Goal: Task Accomplishment & Management: Complete application form

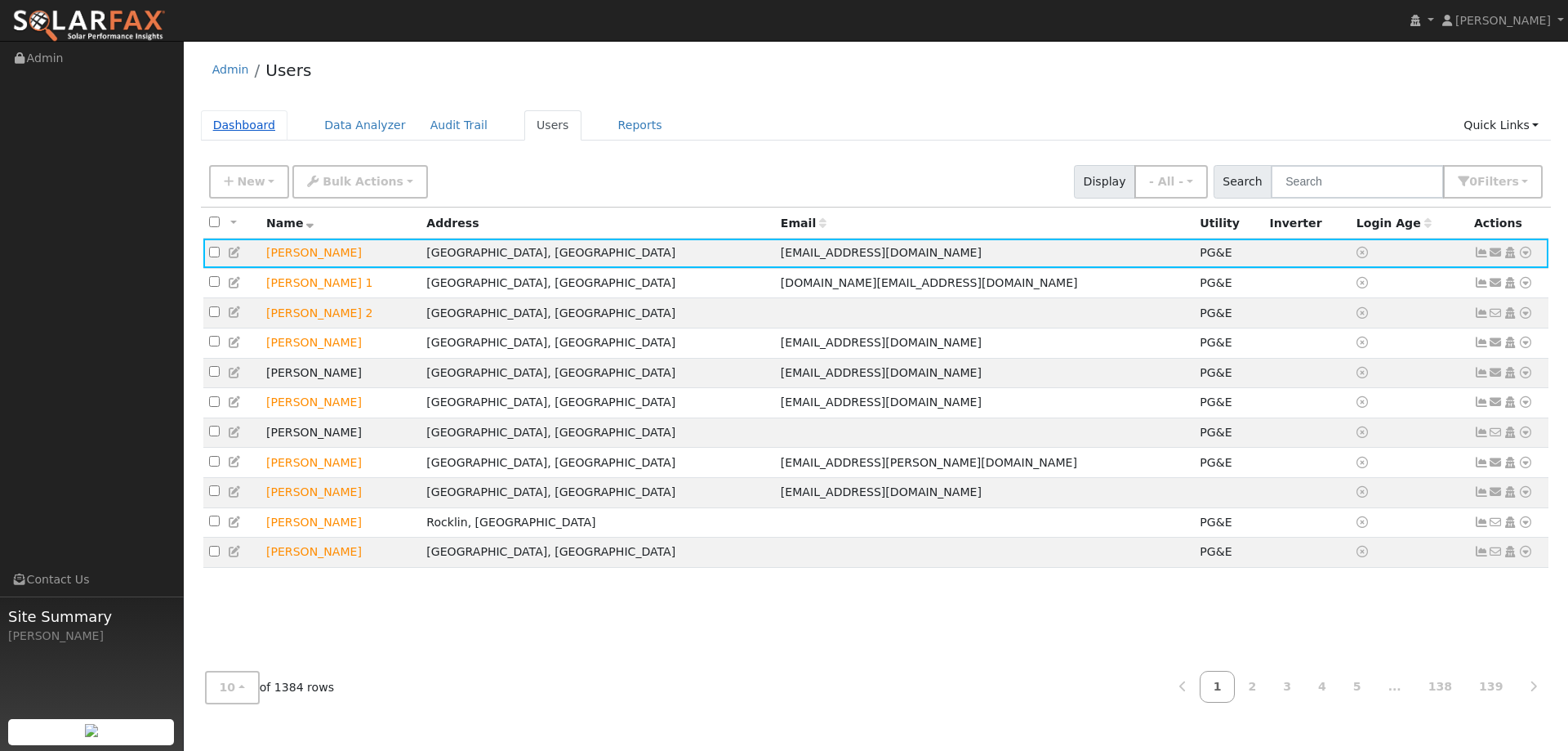
click at [235, 120] on link "Dashboard" at bounding box center [244, 125] width 87 height 30
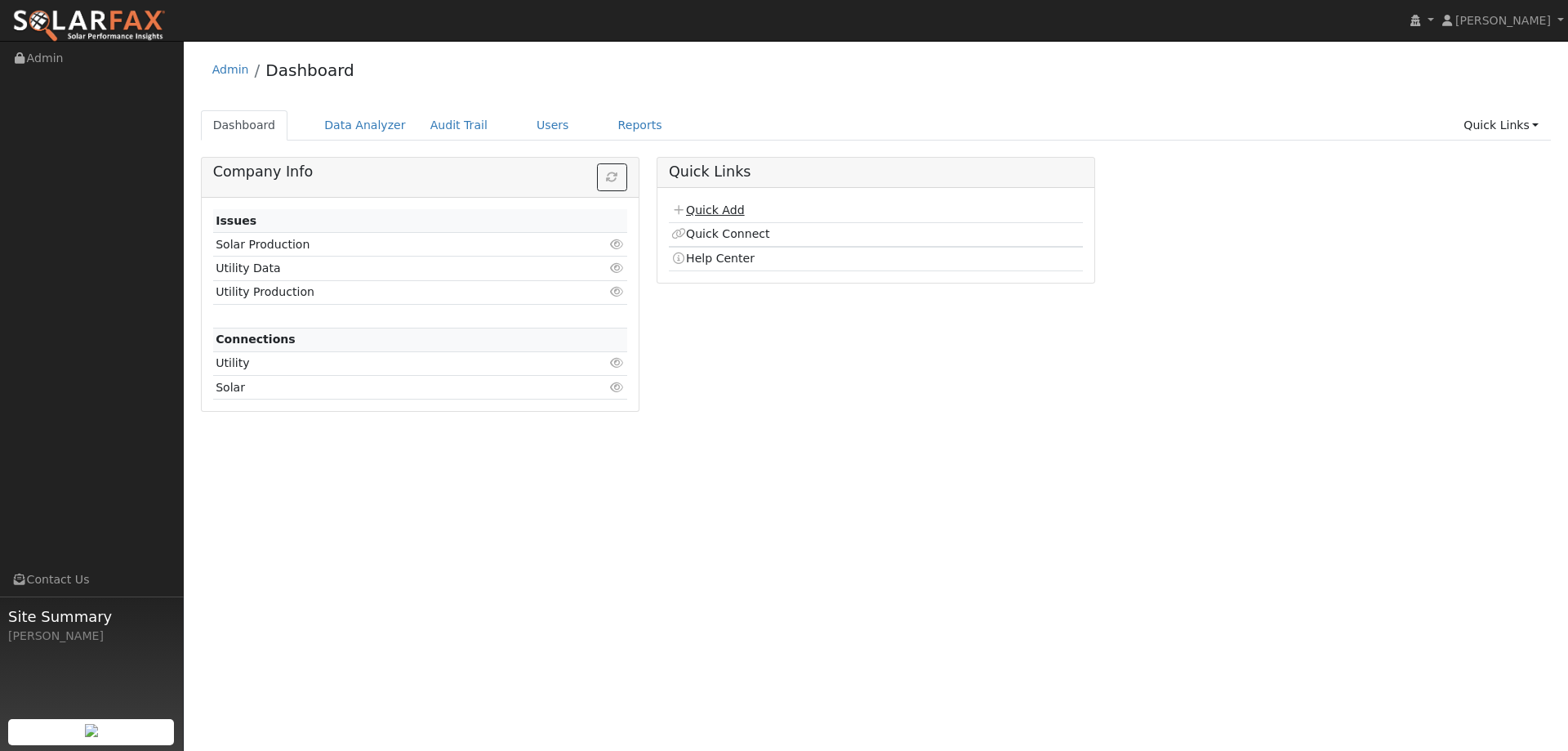
click at [723, 206] on link "Quick Add" at bounding box center [707, 210] width 72 height 13
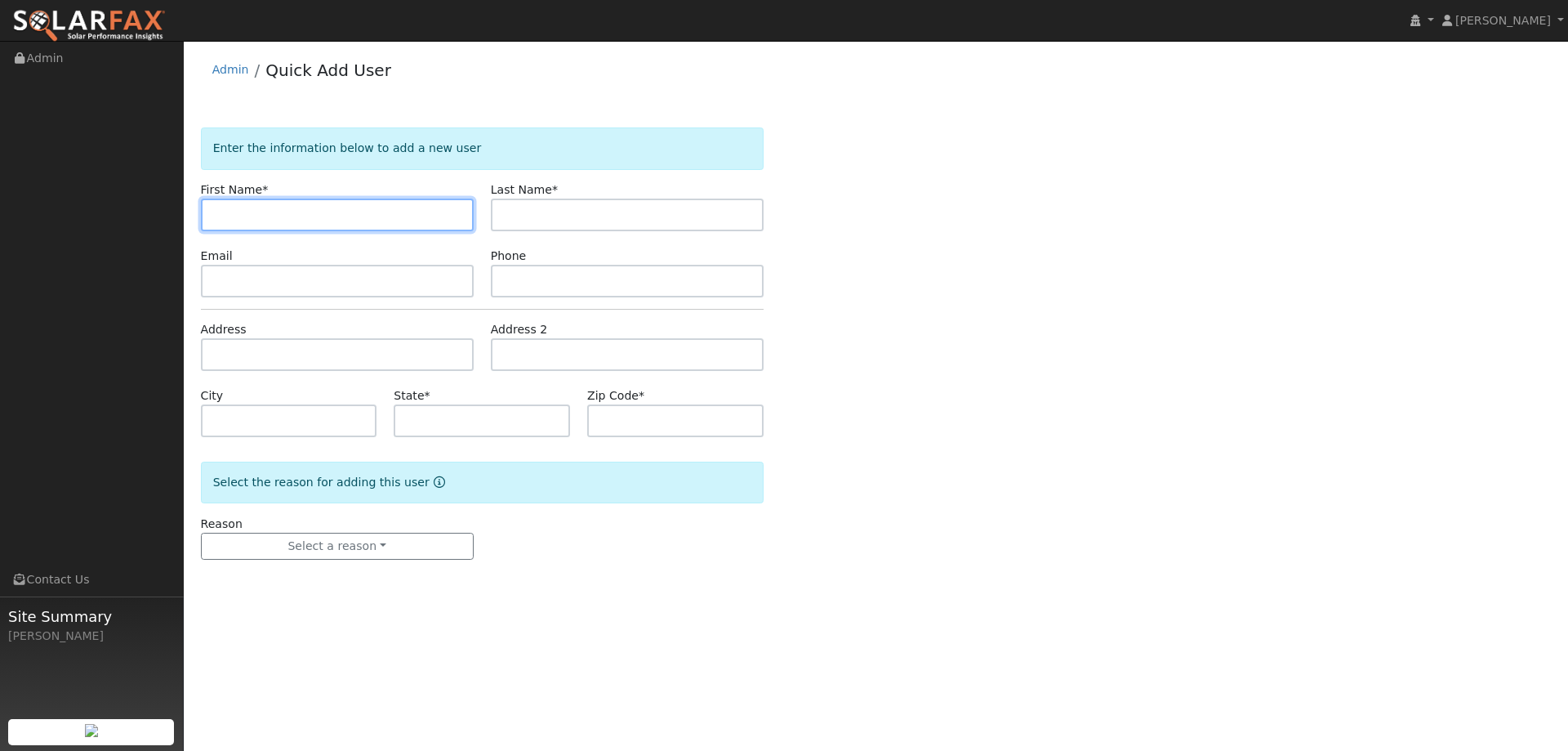
click at [244, 199] on input "text" at bounding box center [337, 214] width 273 height 33
paste input "Hal"
click at [218, 216] on input "Hal" at bounding box center [337, 214] width 273 height 33
type input "Hal"
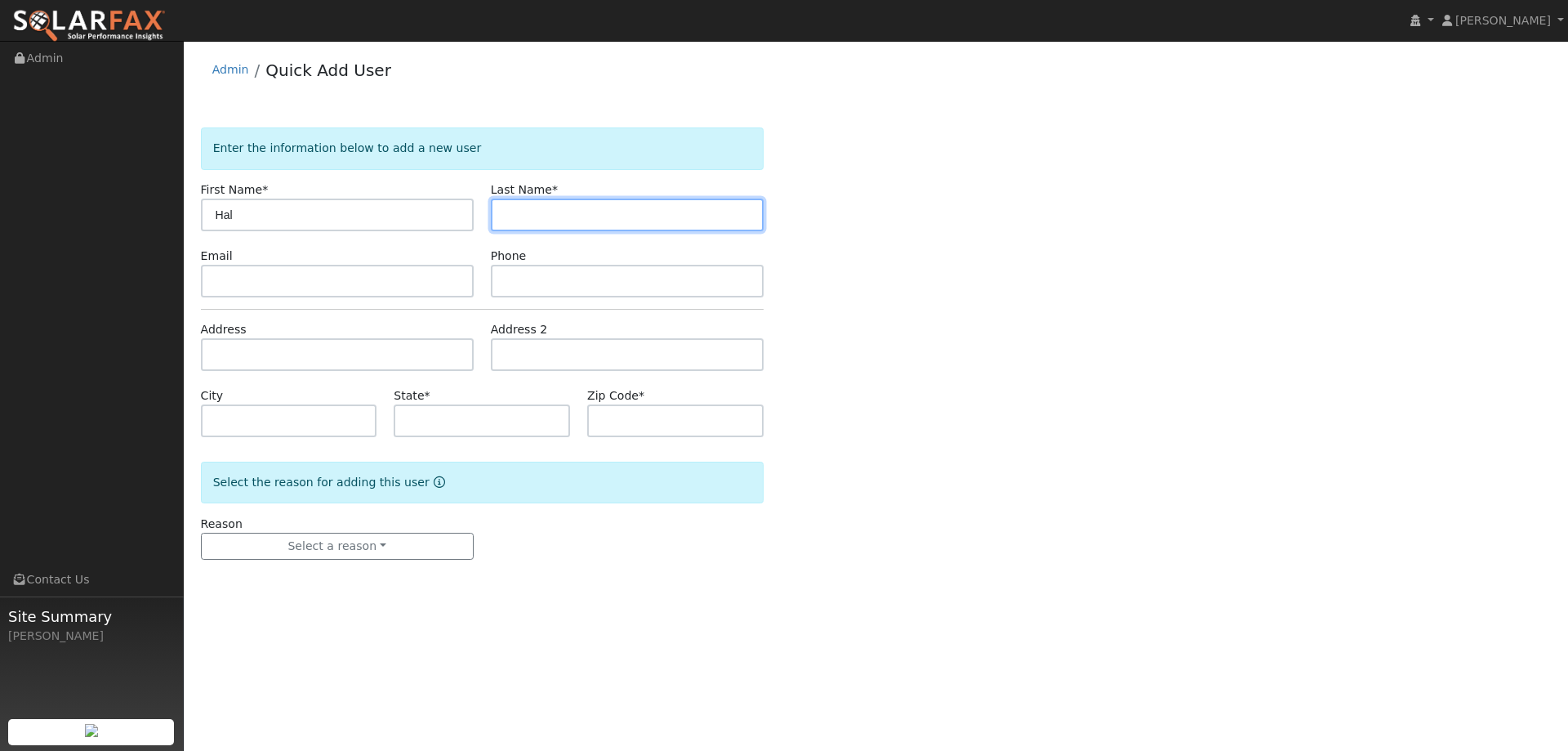
click at [557, 212] on input "text" at bounding box center [627, 214] width 273 height 33
click at [509, 221] on input "text" at bounding box center [627, 214] width 273 height 33
paste input "Gay"
click at [505, 214] on input "Gay" at bounding box center [627, 214] width 273 height 33
type input "Gay"
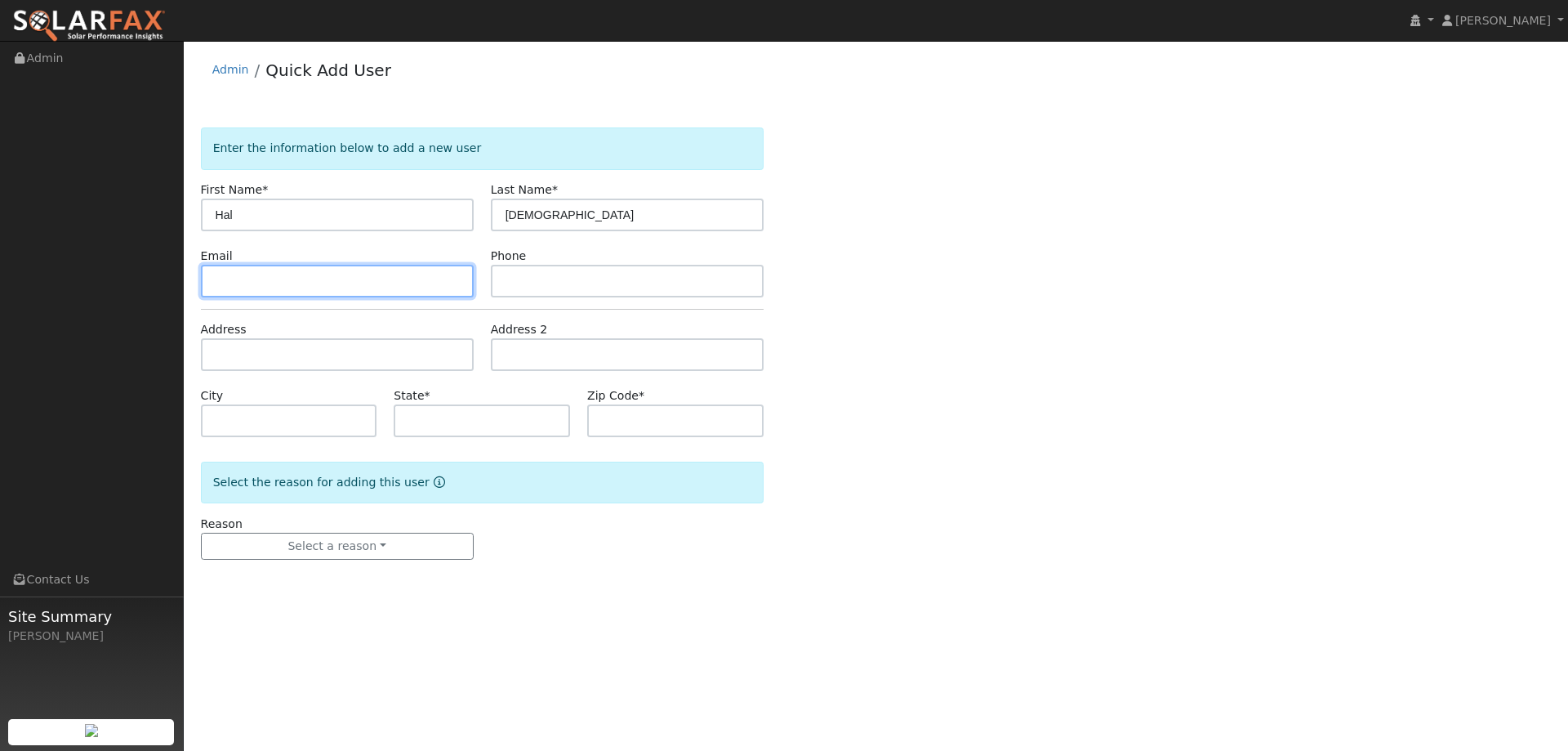
click at [424, 289] on input "text" at bounding box center [337, 281] width 273 height 33
click at [223, 291] on input "text" at bounding box center [337, 281] width 273 height 33
paste input "hallauragay@gmail.com"
click at [214, 274] on input "hallauragay@gmail.com" at bounding box center [337, 281] width 273 height 33
type input "hallauragay@gmail.com"
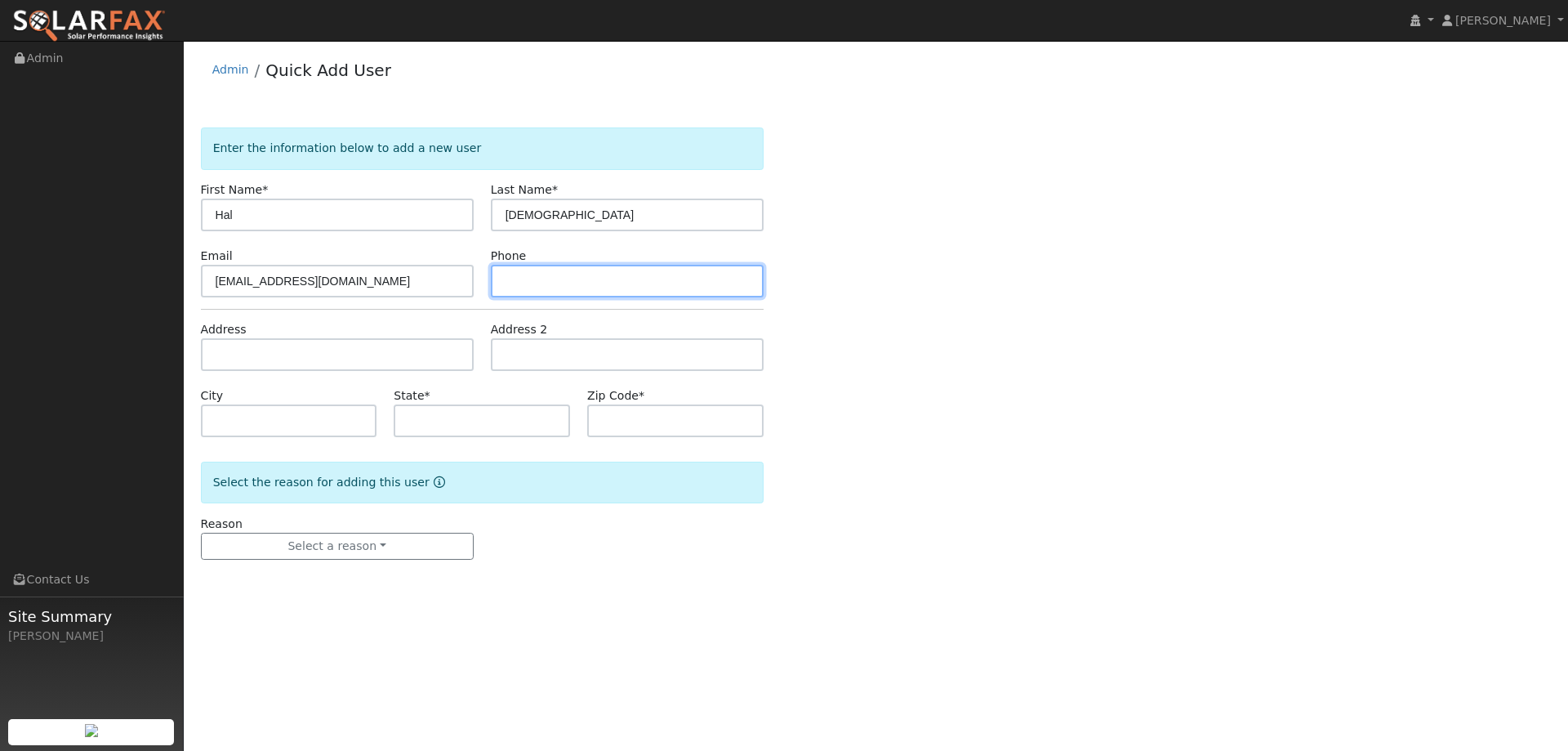
click at [552, 281] on input "text" at bounding box center [627, 281] width 273 height 33
click at [510, 281] on input "text" at bounding box center [627, 281] width 273 height 33
paste input "707-330-6545"
click at [511, 278] on input "707-330-6545" at bounding box center [627, 281] width 273 height 33
type input "707-330-6545"
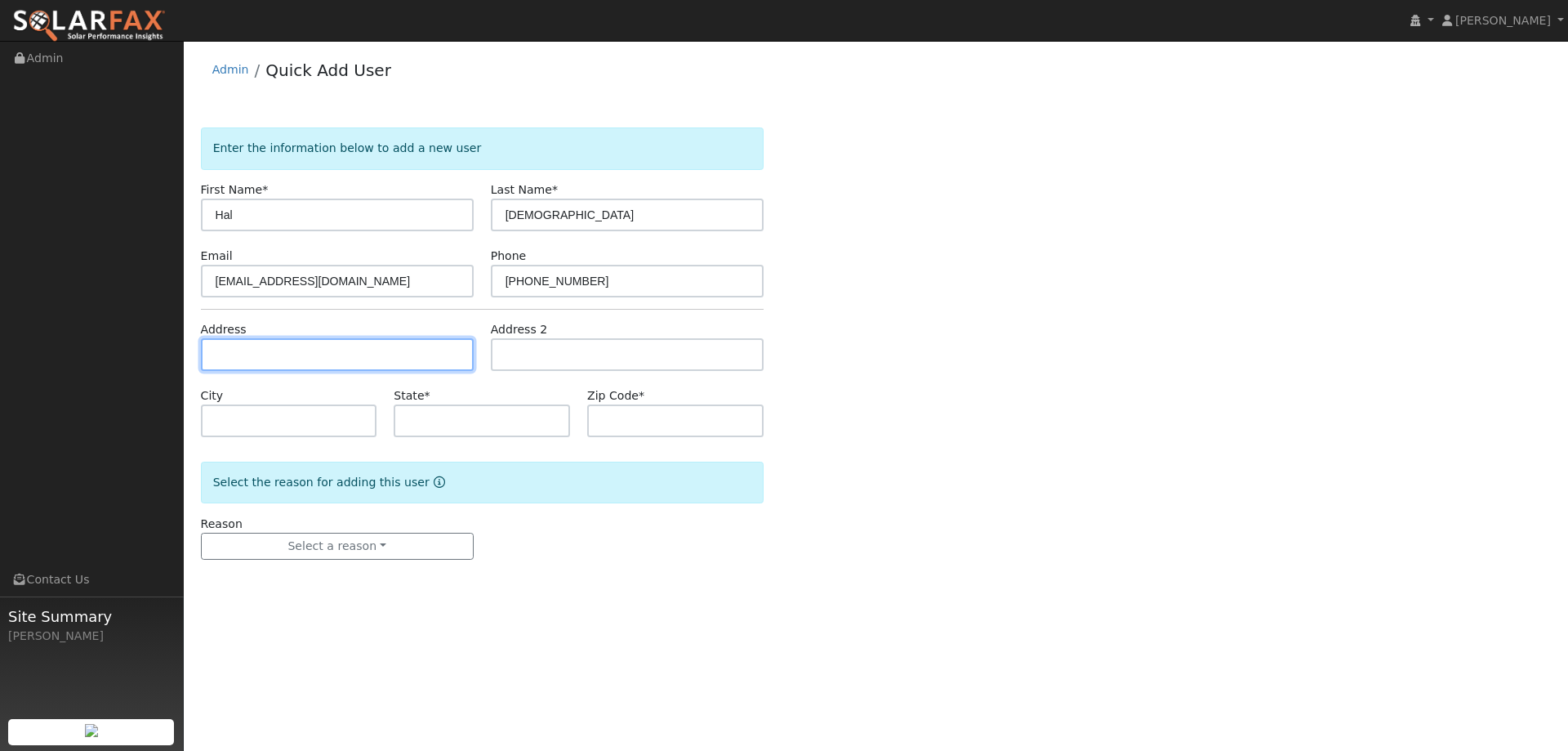
click at [326, 368] on input "text" at bounding box center [337, 354] width 273 height 33
click at [231, 354] on input "text" at bounding box center [337, 354] width 273 height 33
paste input "520 Crownpointe Cir"
type input "520 Crownpointe Circle"
type input "Vacaville"
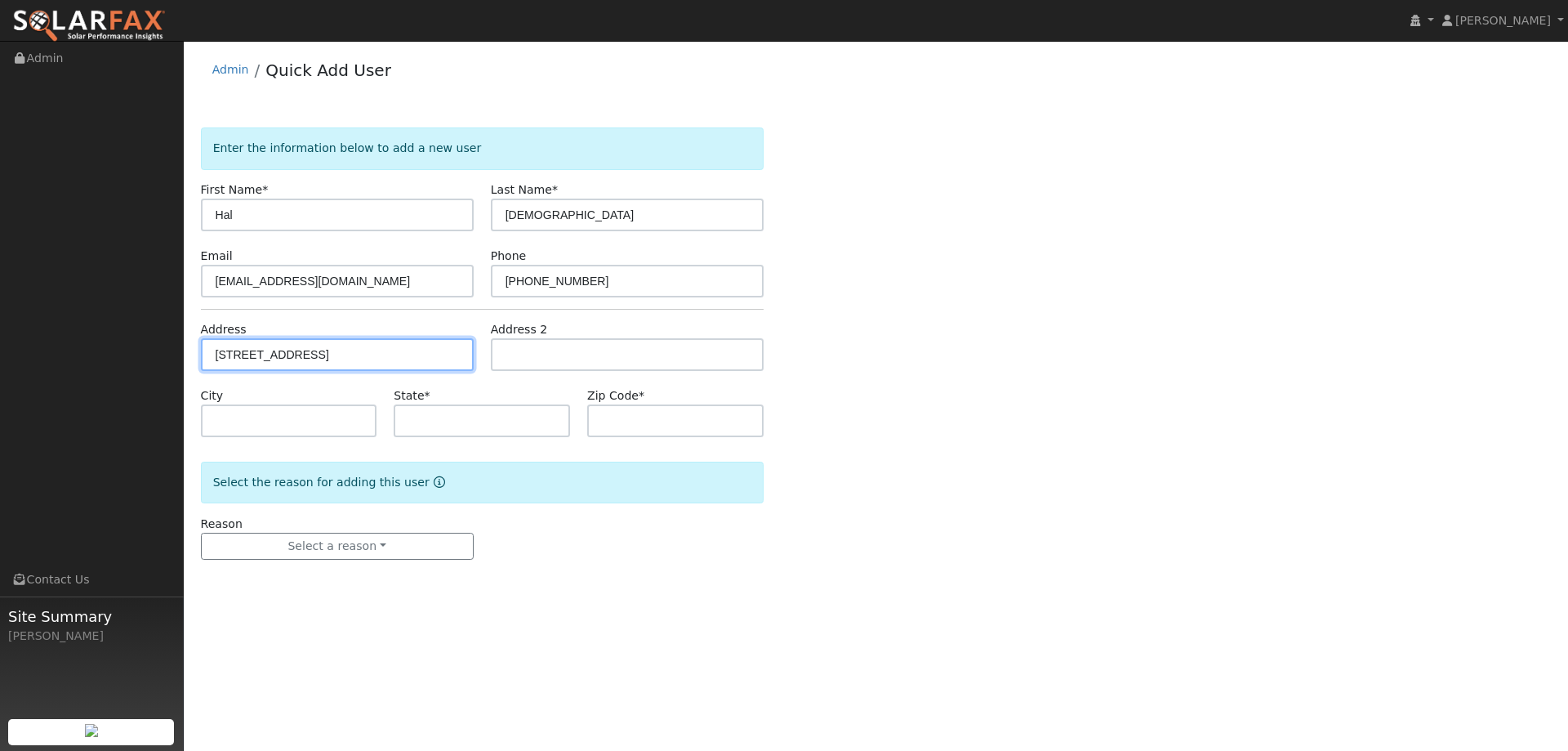
type input "CA"
type input "95687"
click at [327, 564] on form "Enter the information below to add a new user First Name * Hal Last Name * Gay …" at bounding box center [482, 360] width 563 height 464
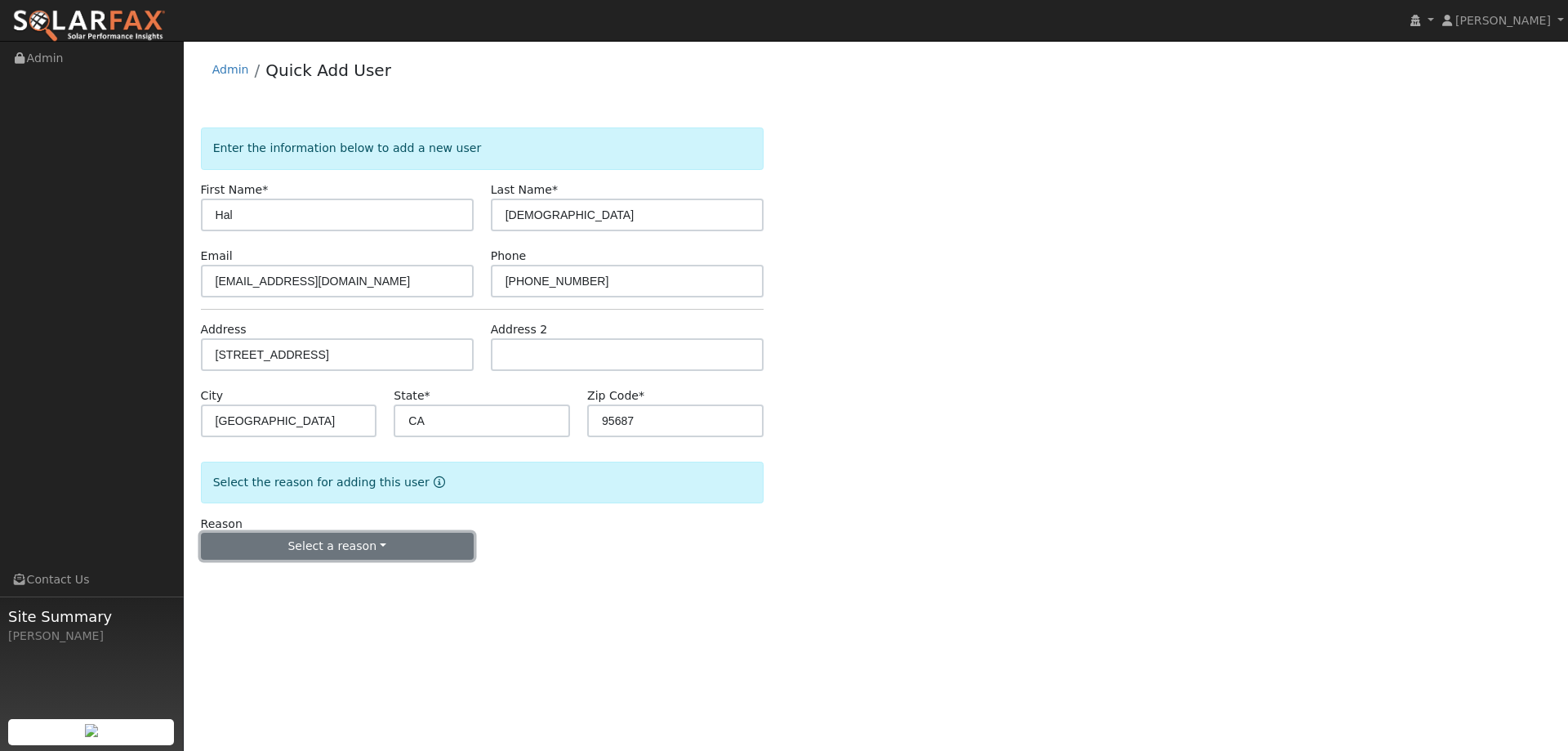
click at [328, 550] on button "Select a reason" at bounding box center [337, 547] width 273 height 28
click at [325, 573] on link "New lead" at bounding box center [292, 580] width 180 height 23
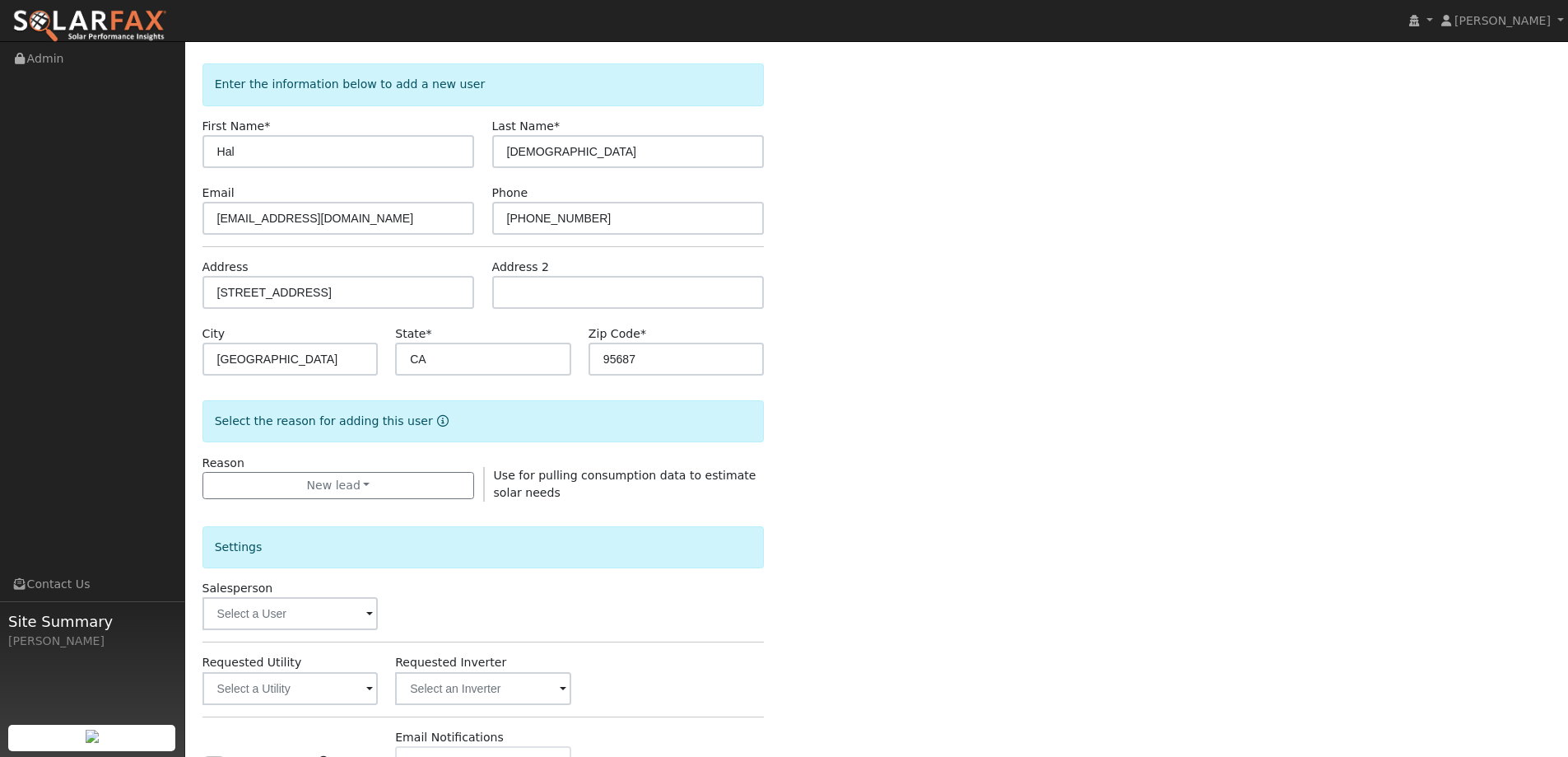
scroll to position [247, 0]
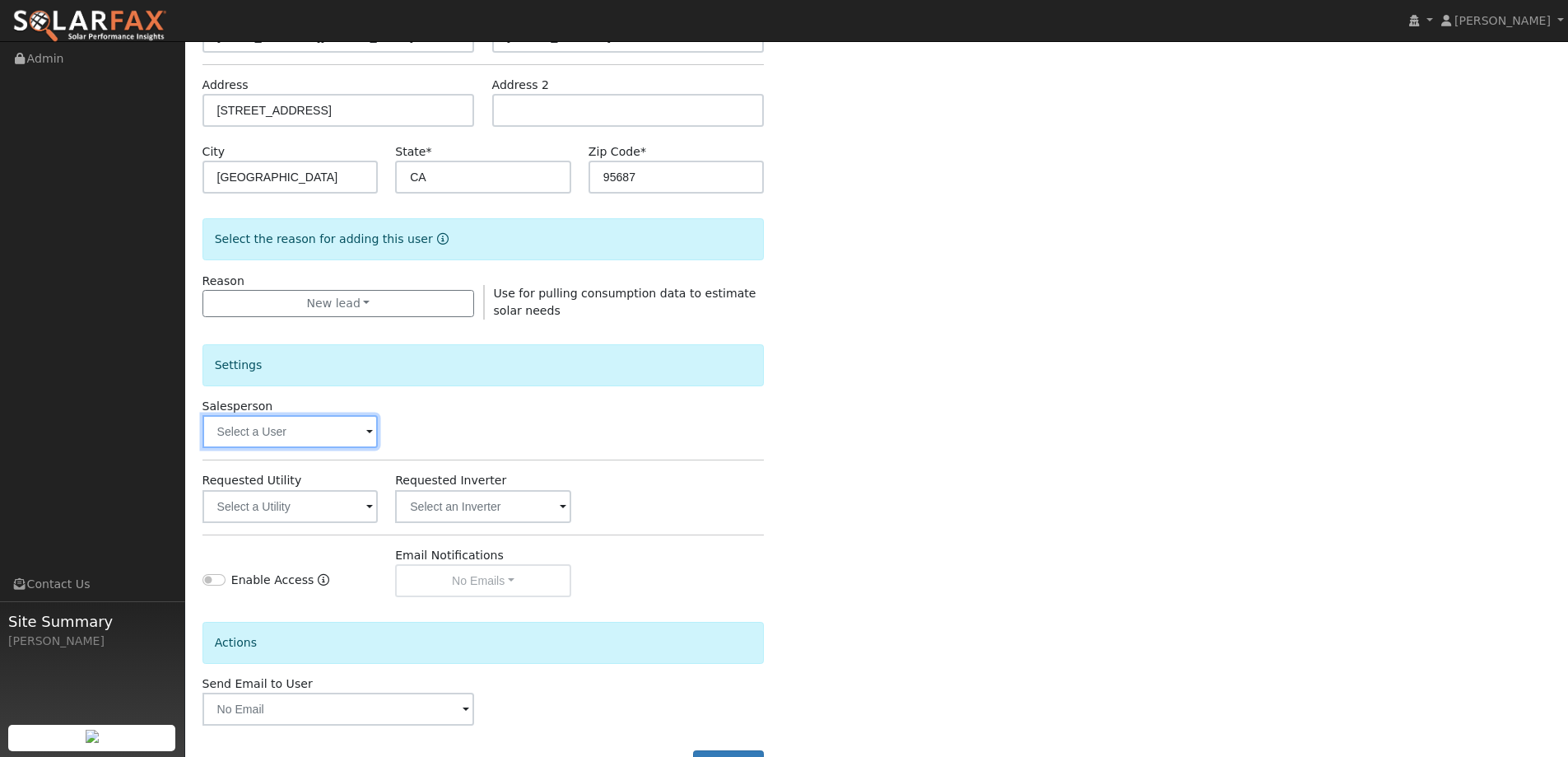
click at [349, 426] on input "text" at bounding box center [291, 431] width 176 height 33
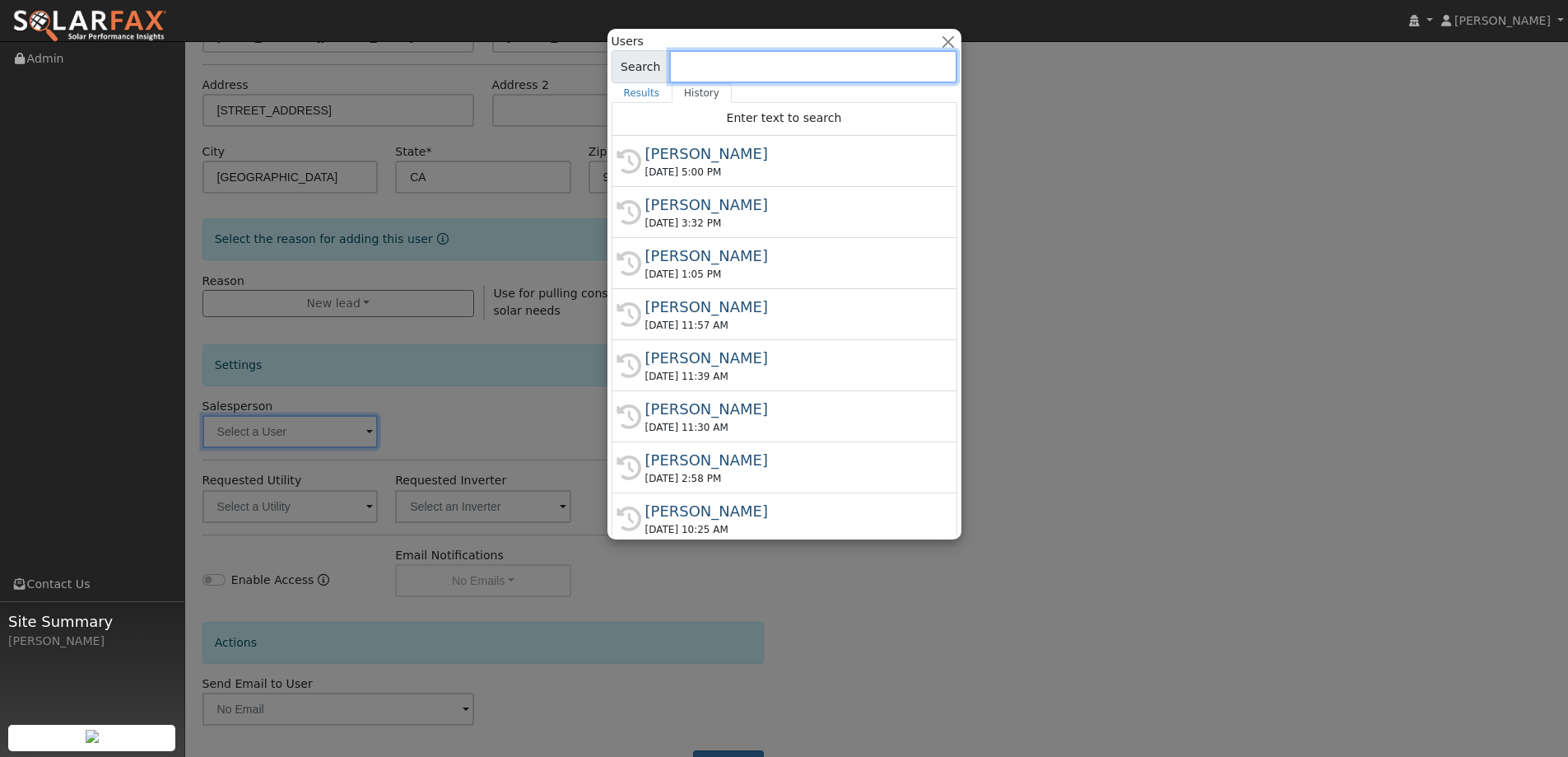
click at [855, 72] on input at bounding box center [813, 66] width 288 height 33
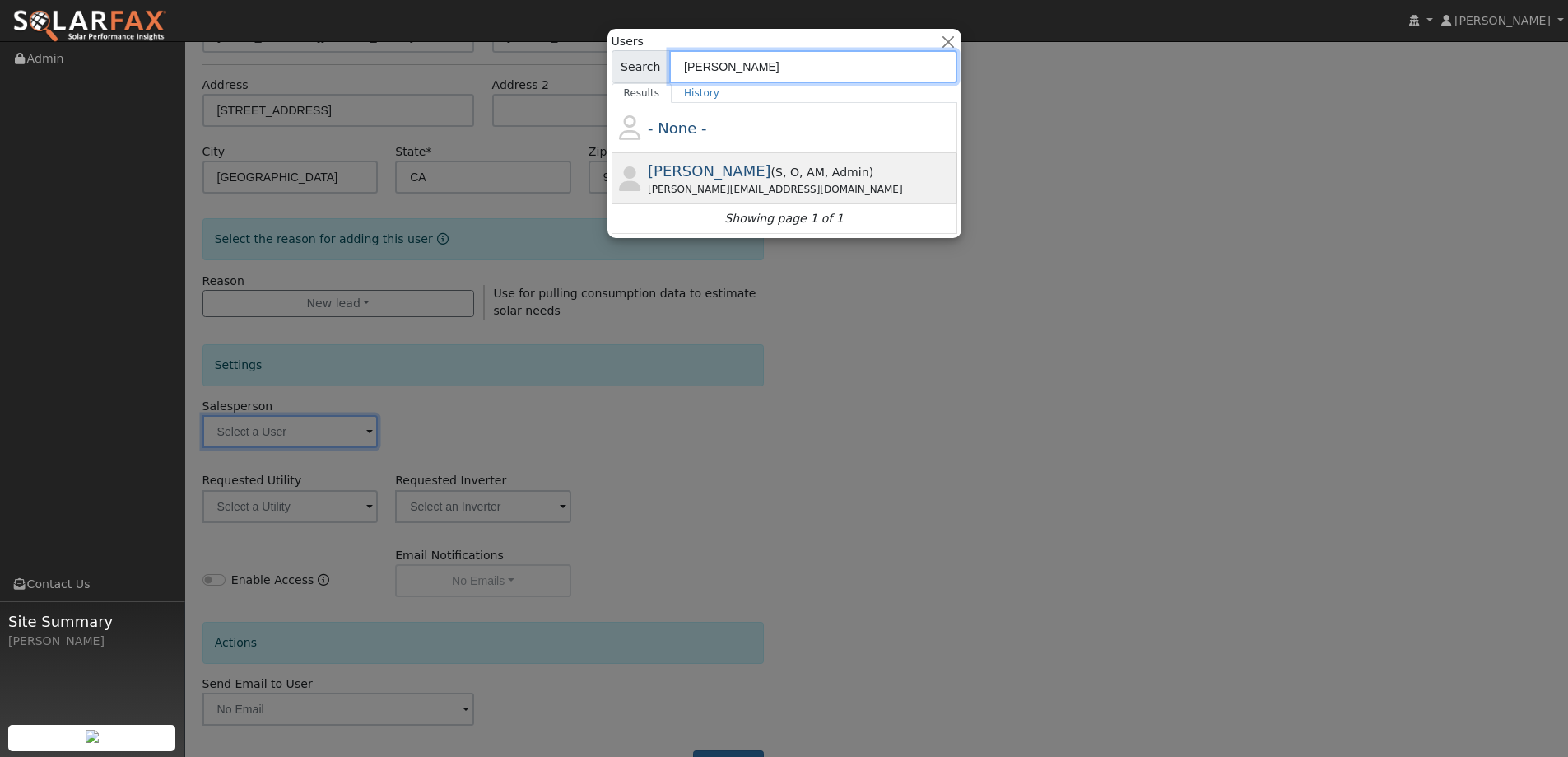
type input "ian"
click at [837, 172] on div "Ian Finger ( S , O , AM , Admin ) ian@ambrosesolar.com" at bounding box center [801, 178] width 305 height 37
type input "Ian Finger"
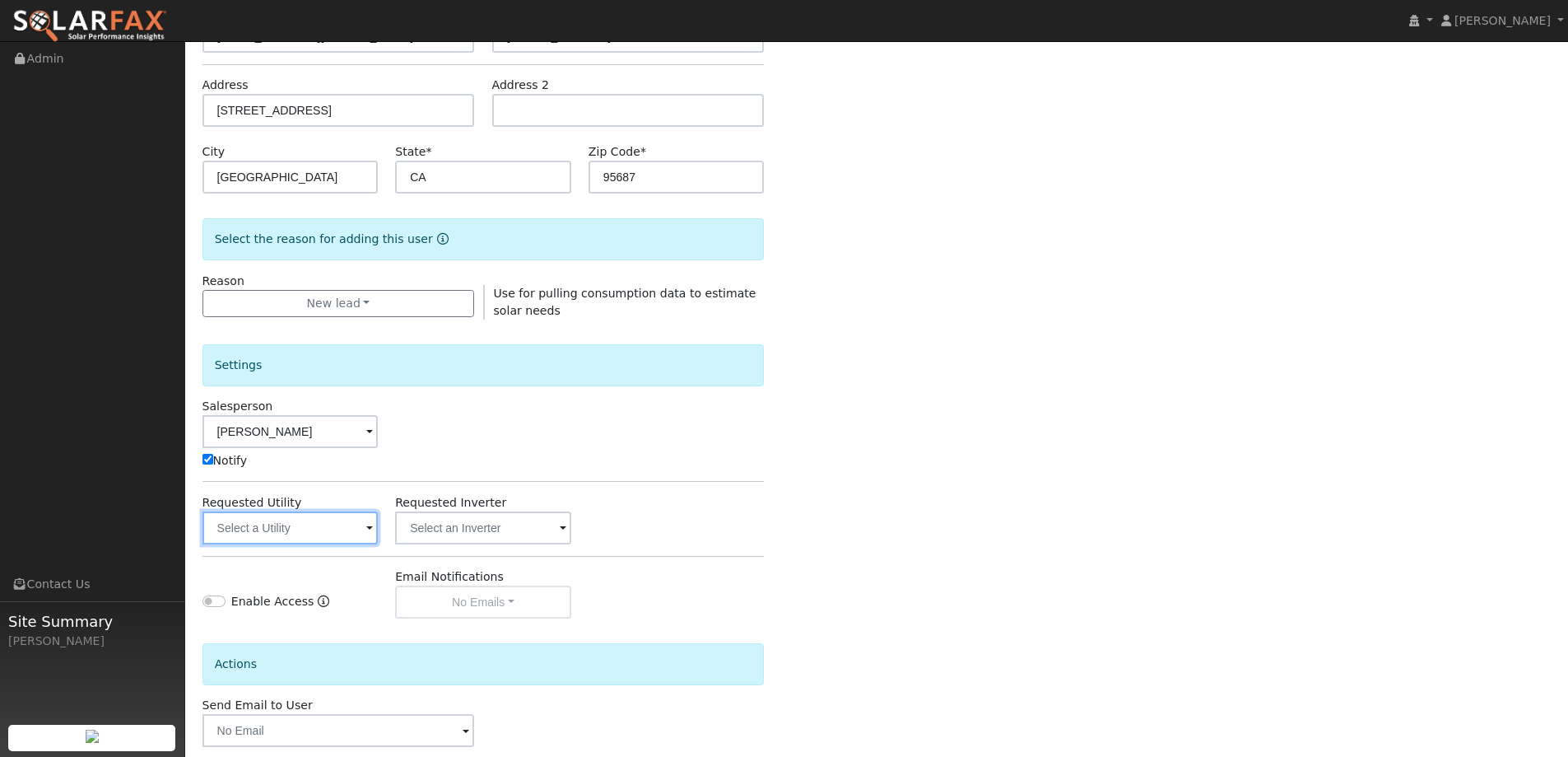
click at [344, 524] on input "text" at bounding box center [291, 528] width 176 height 33
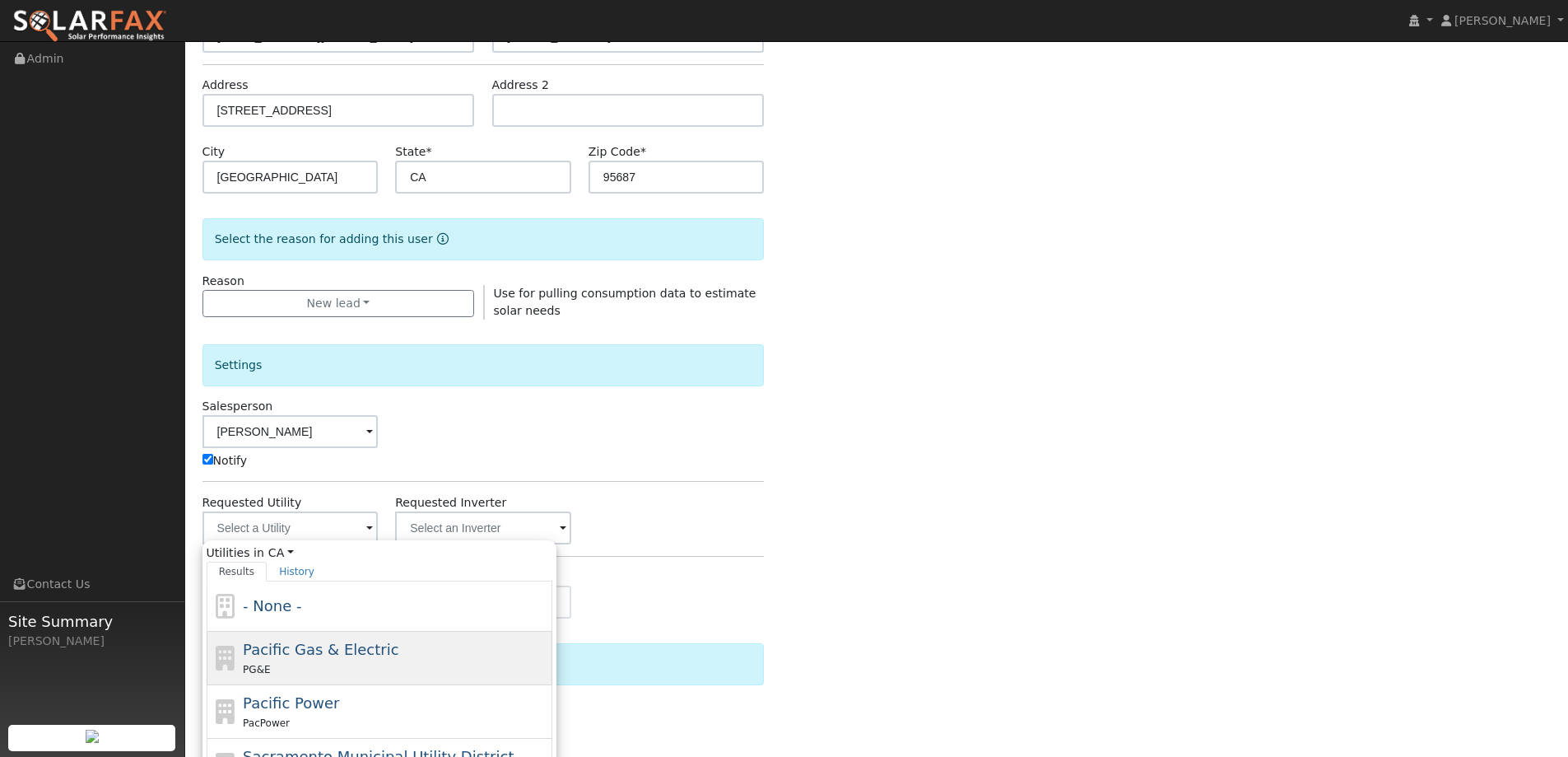
click at [439, 658] on div "Pacific Gas & Electric PG&E" at bounding box center [395, 658] width 305 height 40
type input "Pacific Gas & Electric"
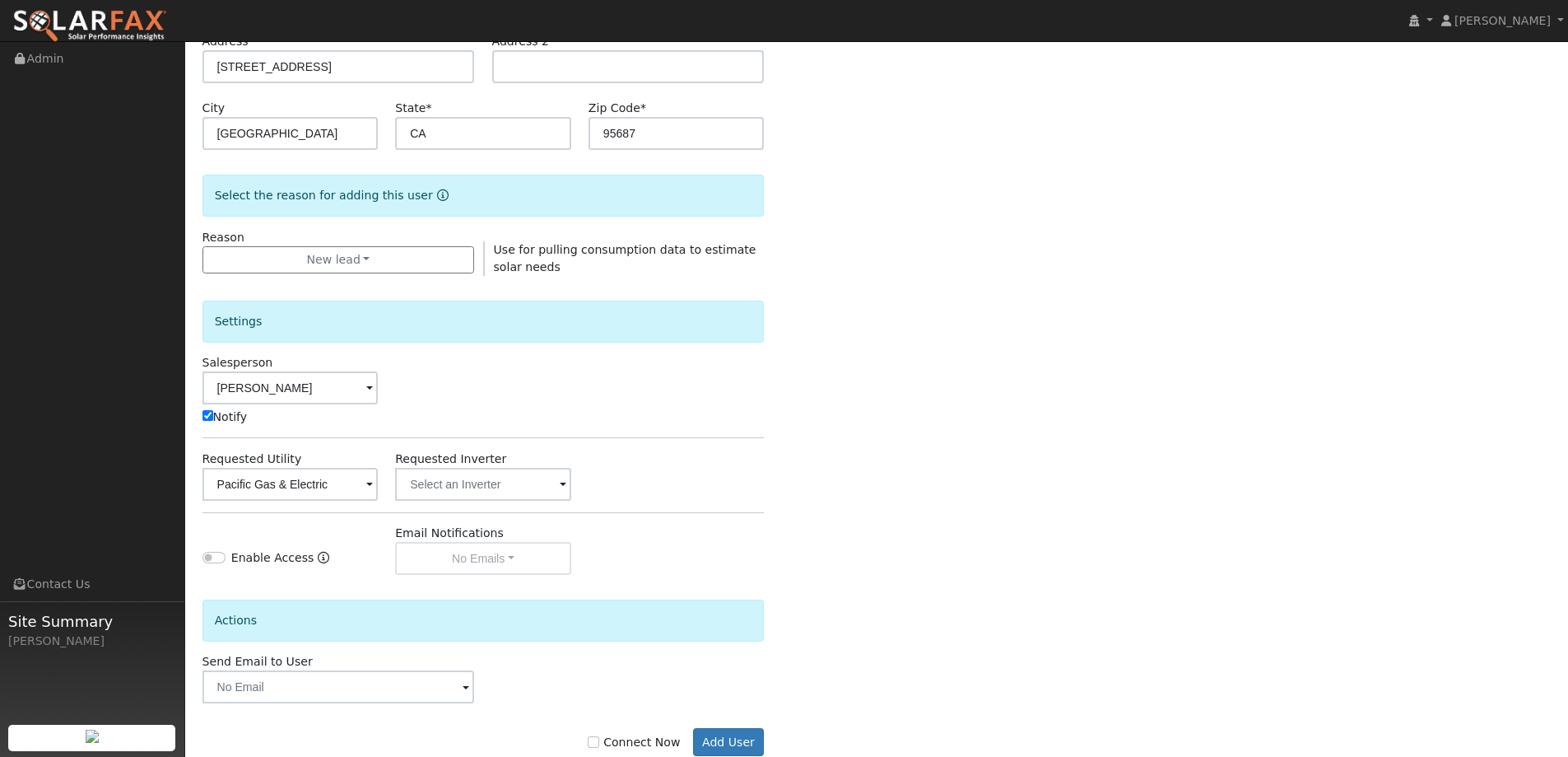
scroll to position [331, 0]
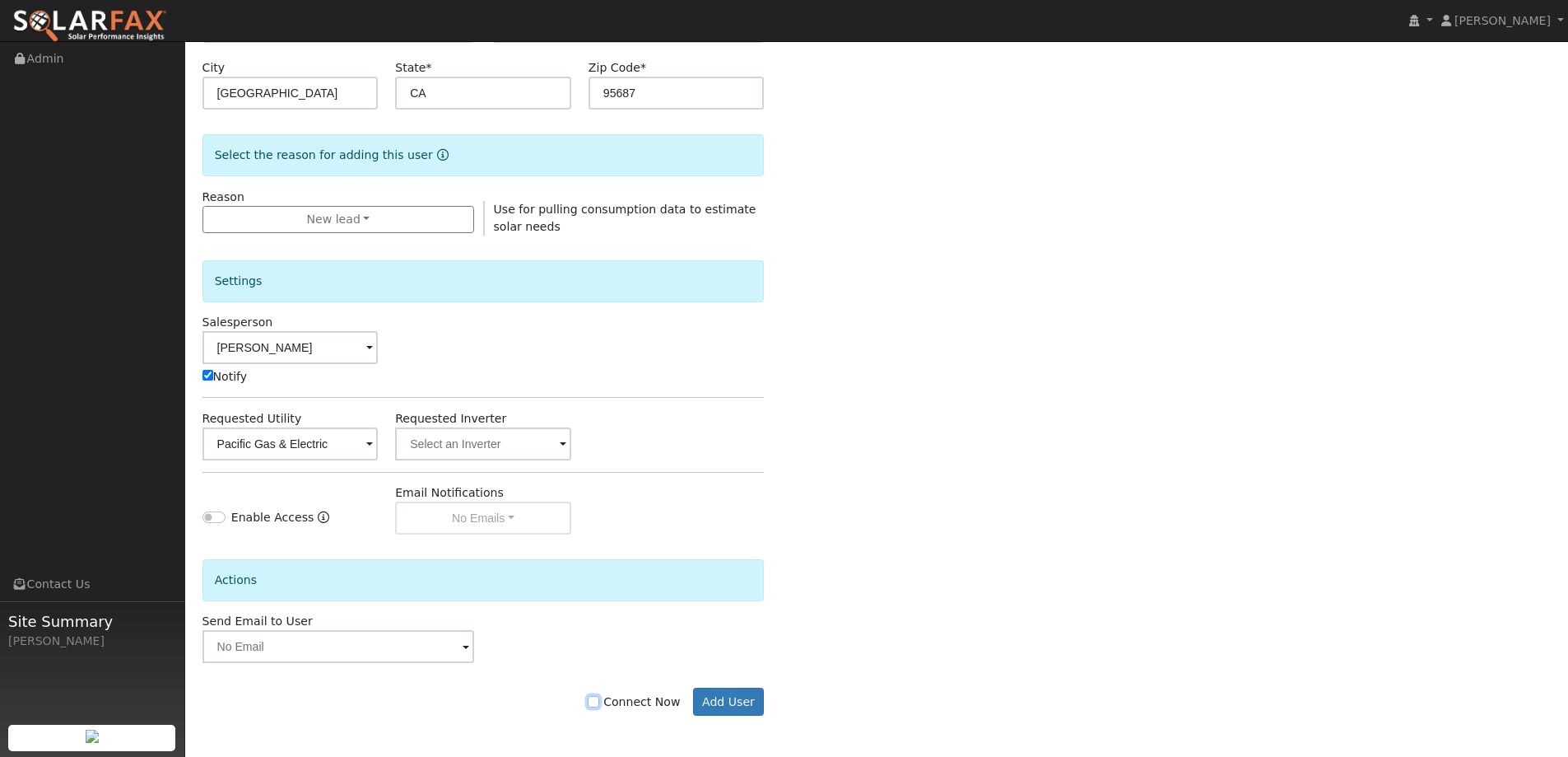
drag, startPoint x: 604, startPoint y: 703, endPoint x: 625, endPoint y: 706, distance: 21.2
click at [600, 704] on input "Connect Now" at bounding box center [593, 701] width 11 height 11
checkbox input "true"
click at [753, 700] on button "Add User" at bounding box center [730, 702] width 72 height 28
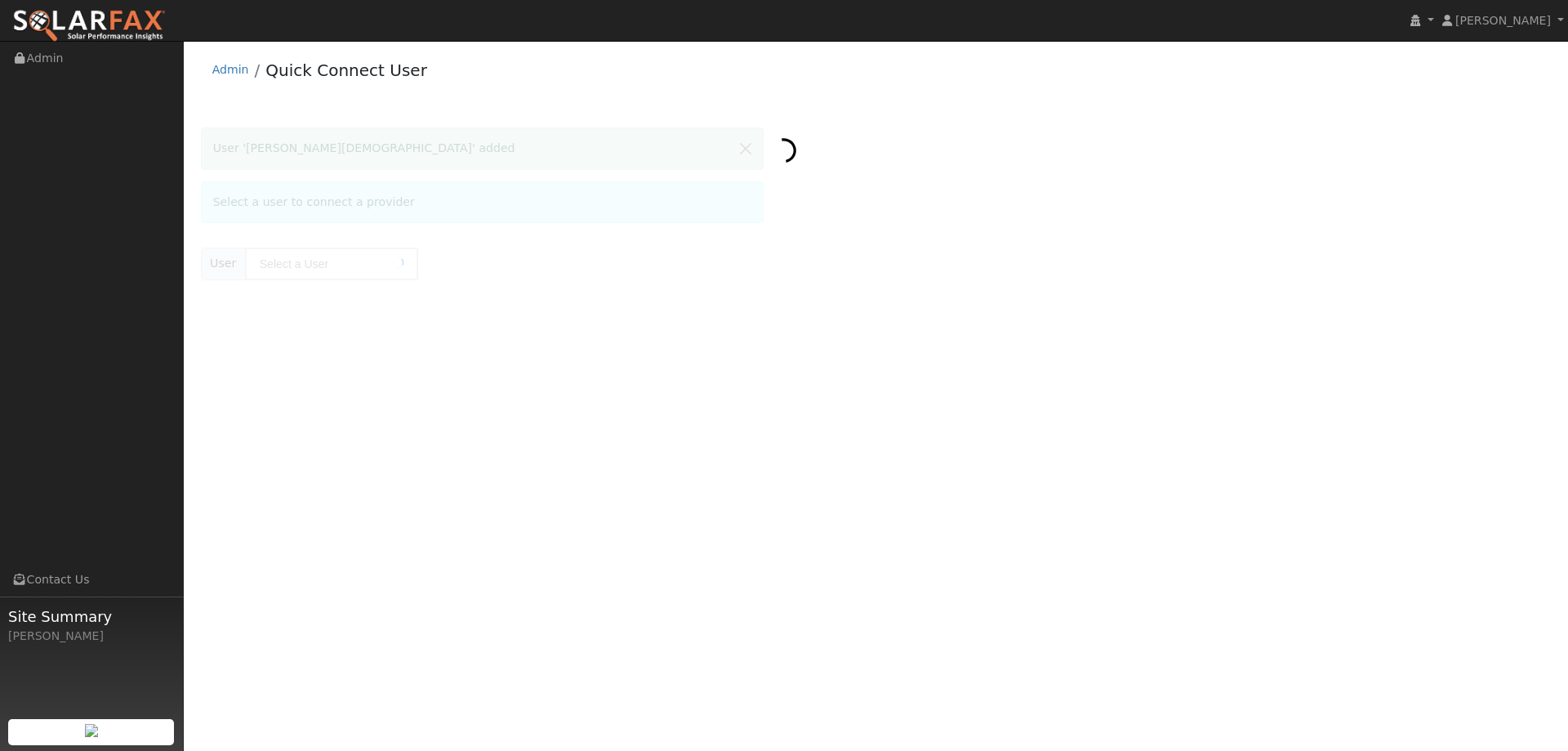
type input "Hal Gay"
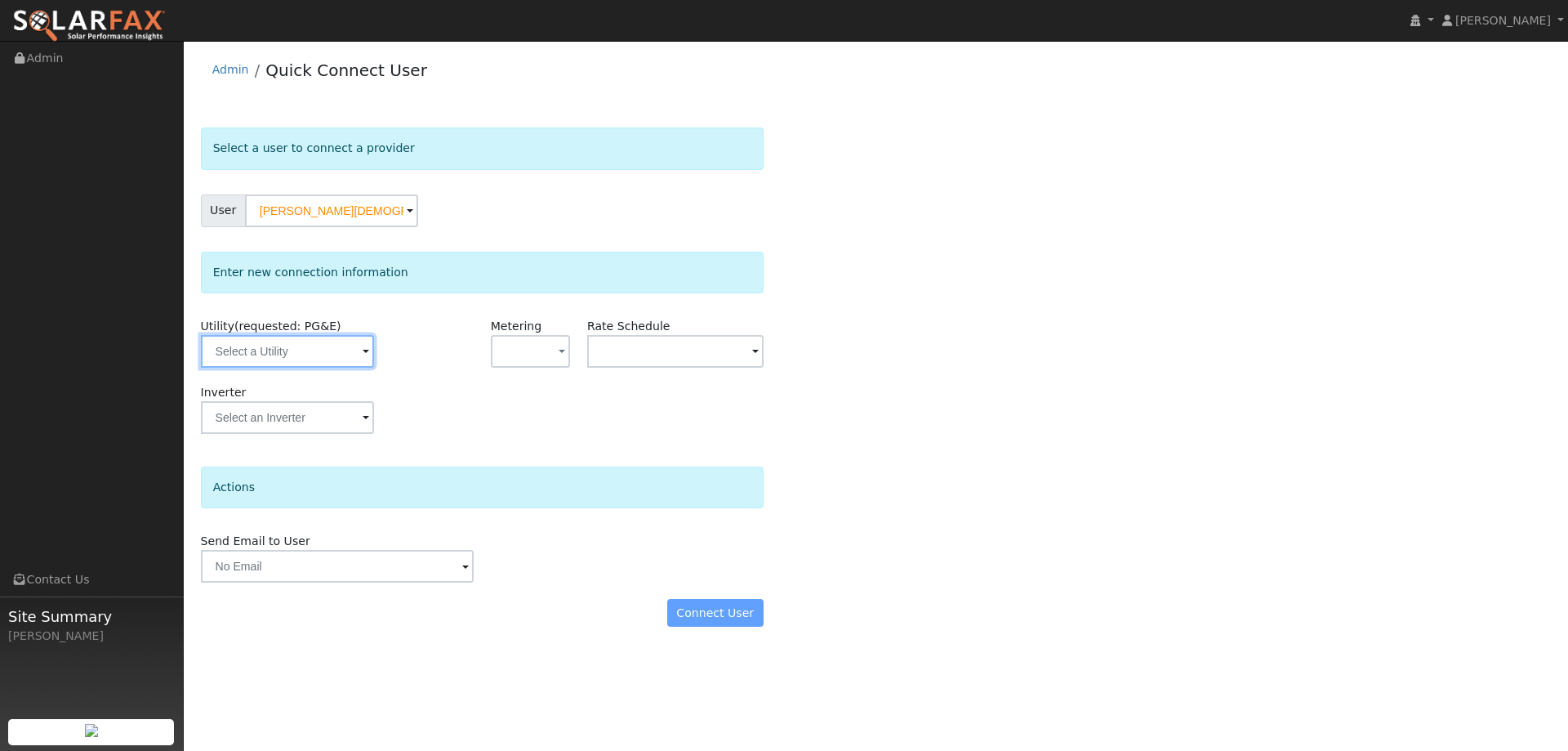
click at [285, 357] on input "text" at bounding box center [288, 351] width 173 height 33
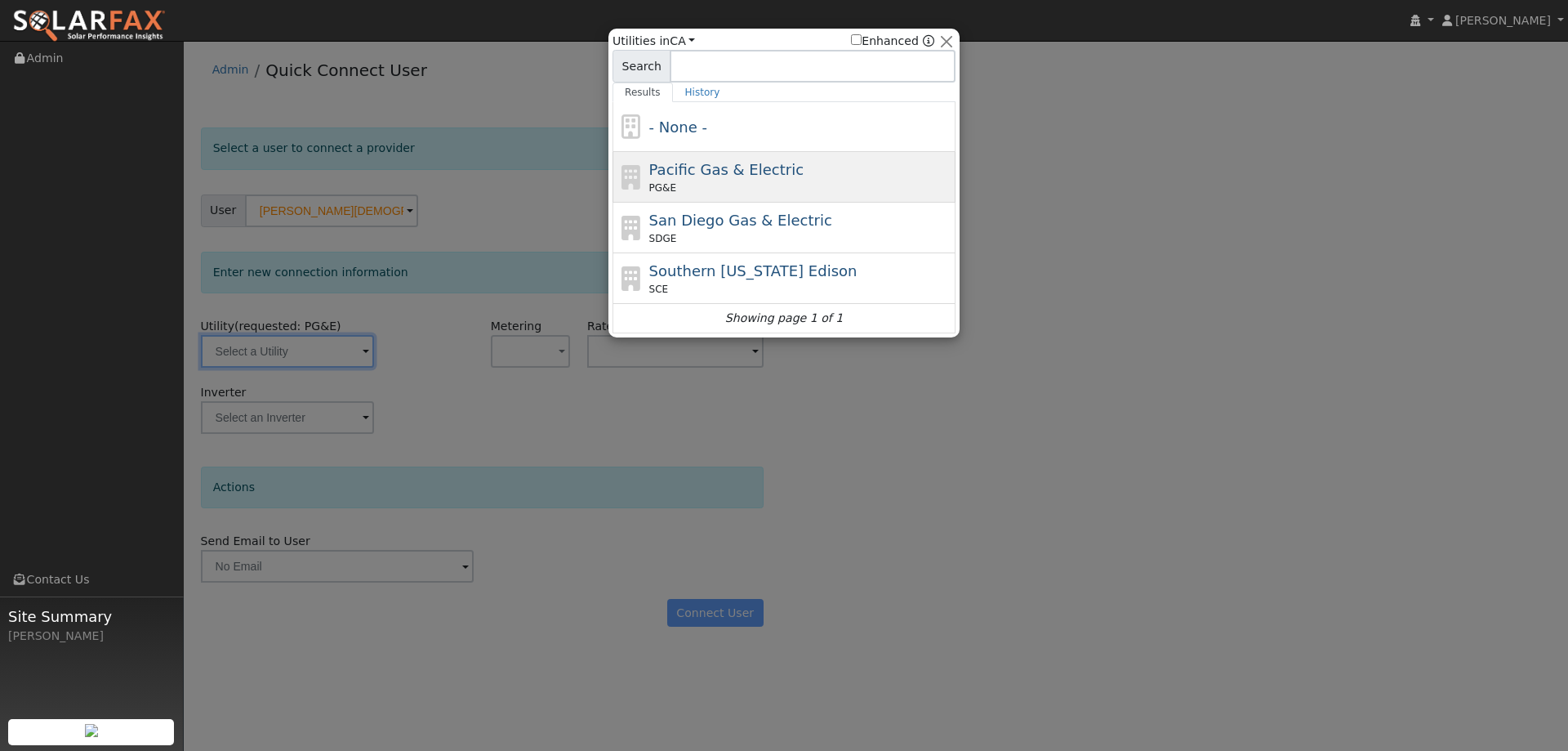
click at [773, 169] on span "Pacific Gas & Electric" at bounding box center [727, 169] width 154 height 17
type input "PG&E"
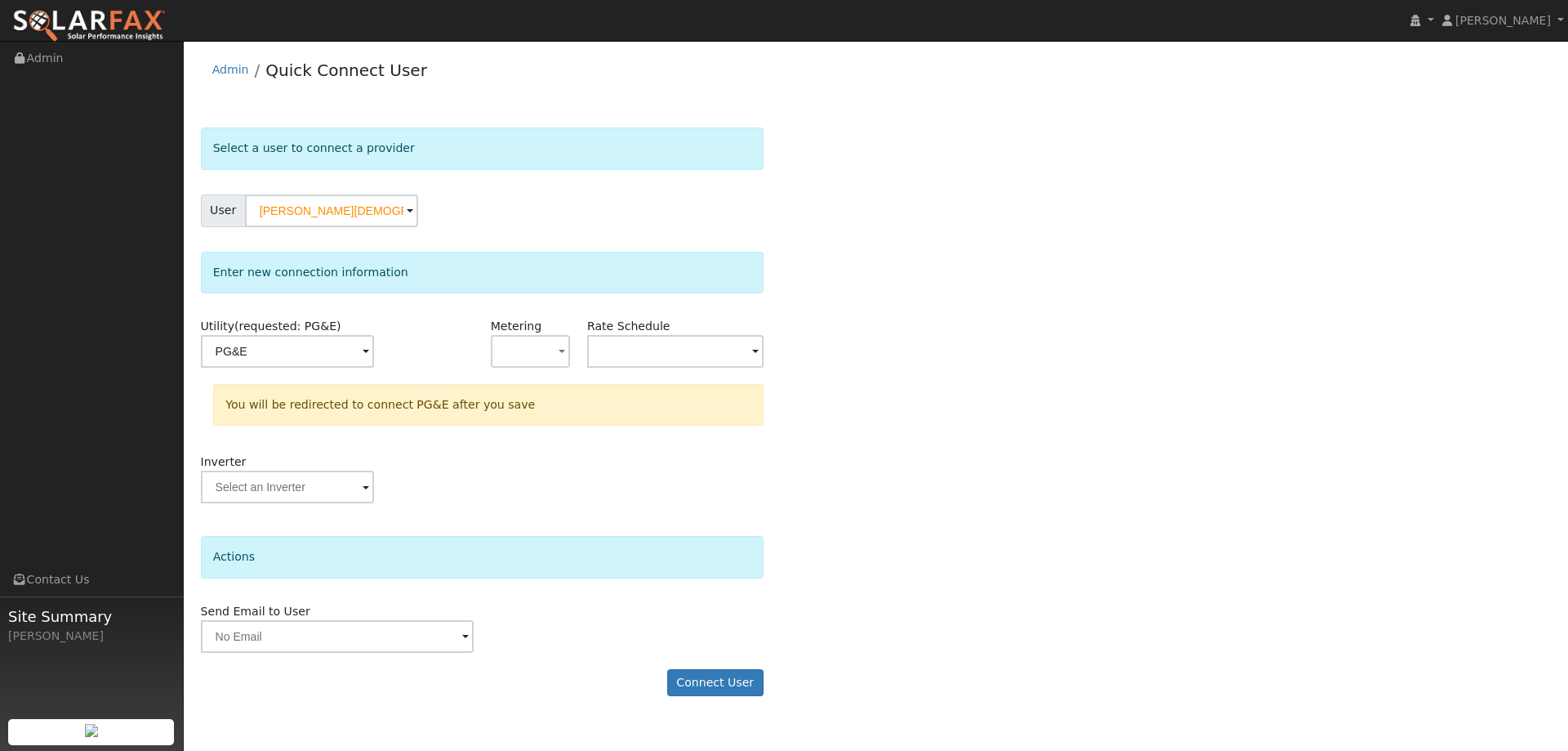
click at [385, 658] on form "Select a user to connect a provider User Hal Gay Account Default Account Defaul…" at bounding box center [482, 420] width 563 height 585
click at [744, 678] on button "Connect User" at bounding box center [715, 683] width 97 height 28
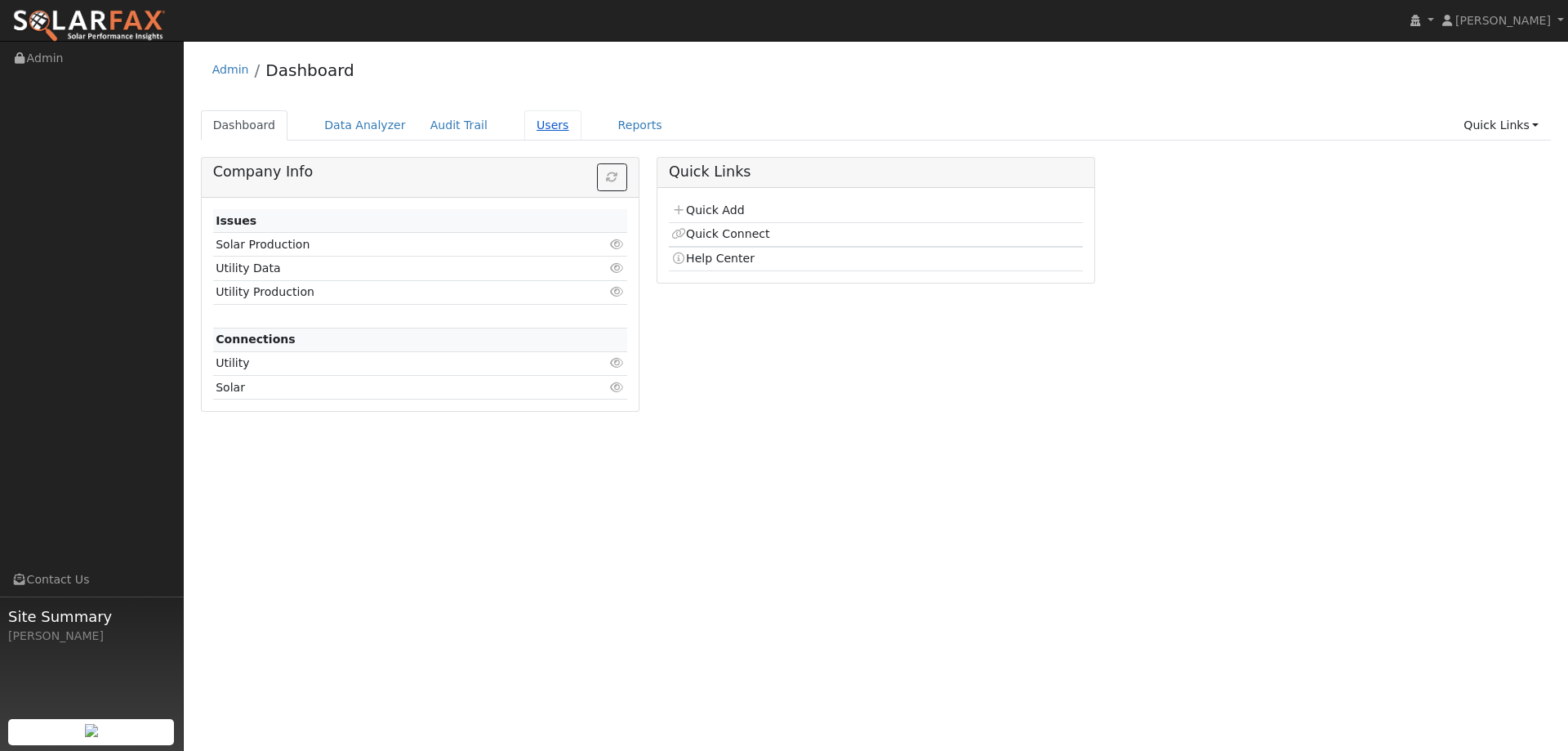
click at [525, 125] on link "Users" at bounding box center [553, 125] width 57 height 30
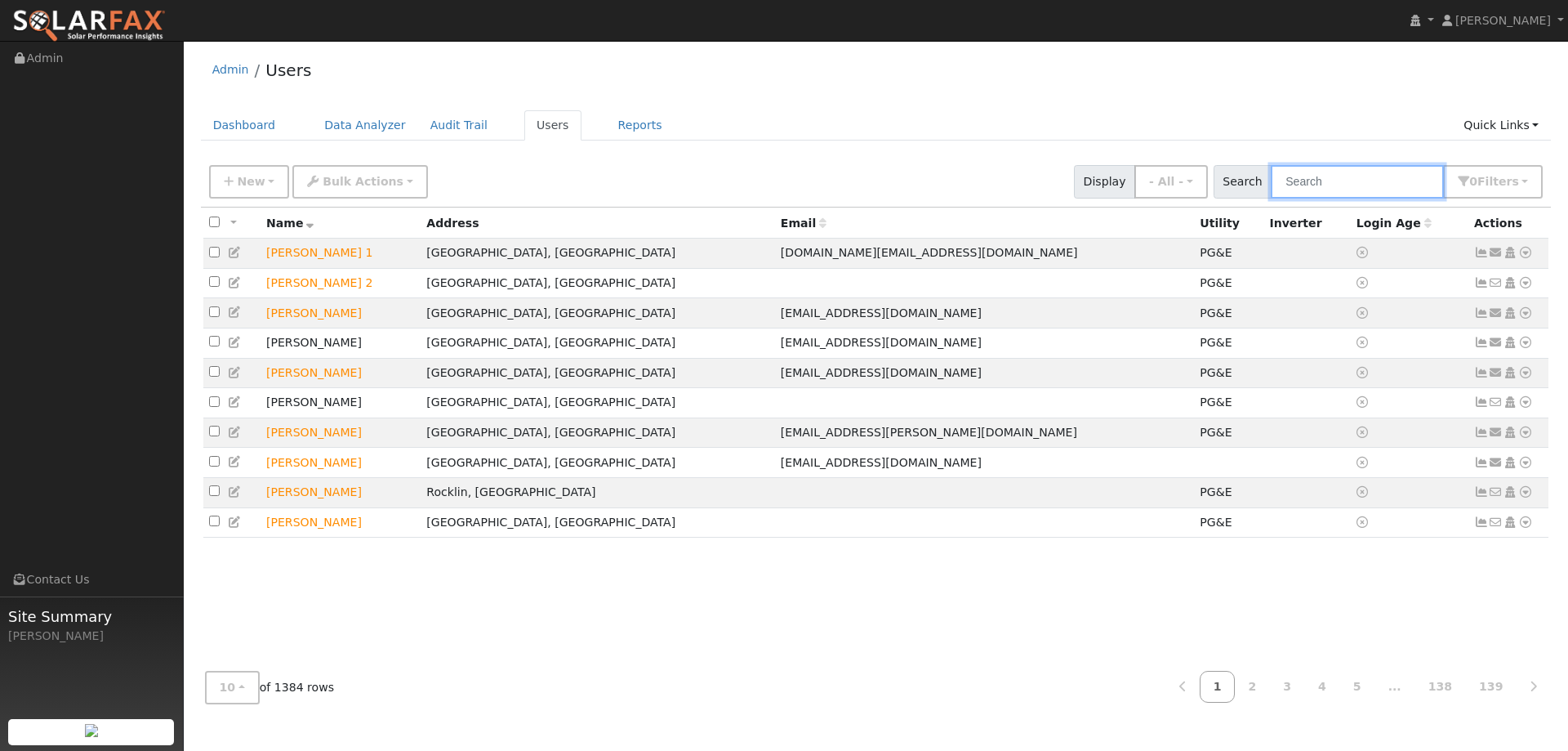
drag, startPoint x: 1335, startPoint y: 172, endPoint x: 1331, endPoint y: 183, distance: 11.7
click at [1335, 177] on input "text" at bounding box center [1357, 182] width 173 height 34
paste input "Hal Gay (ADD ON)"
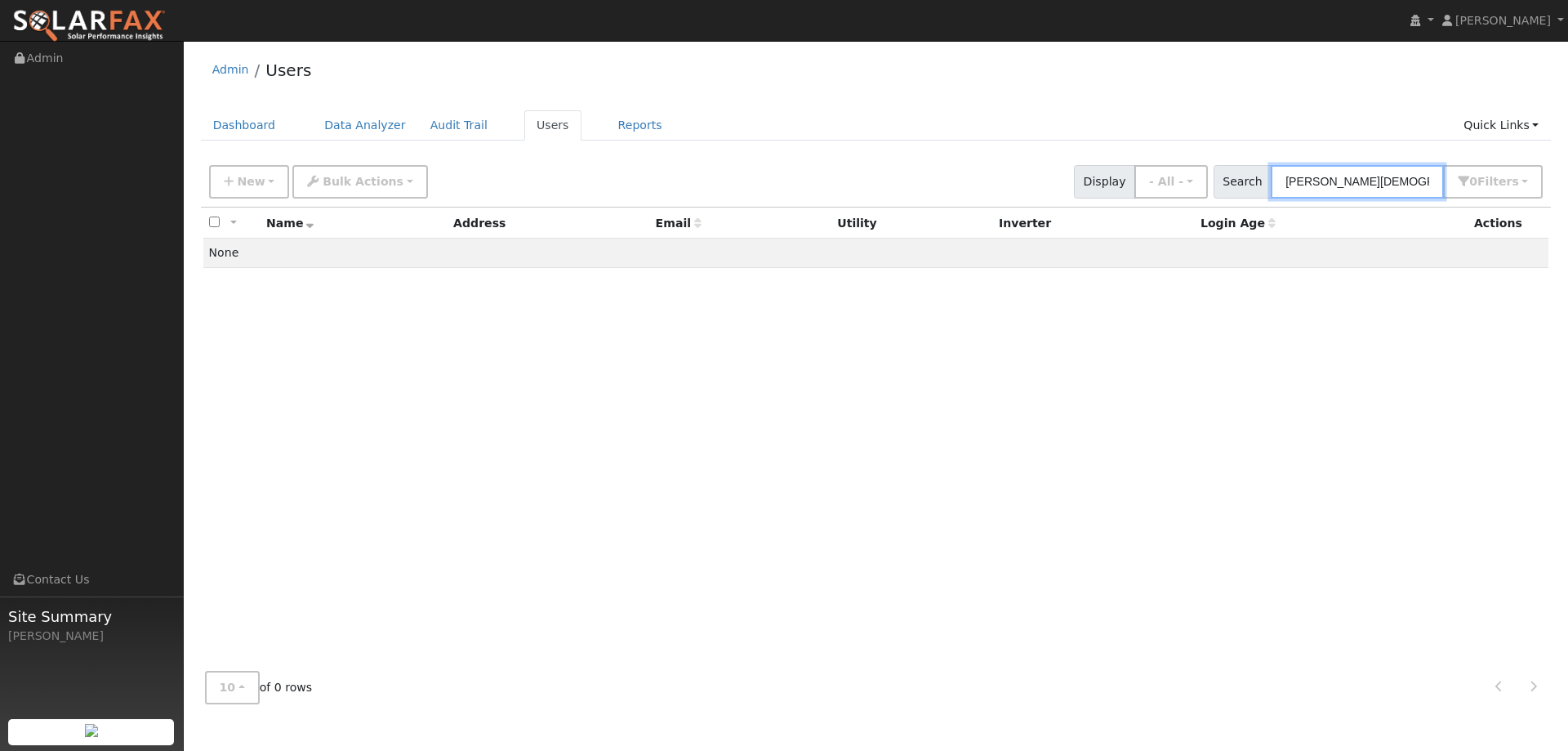
click at [1302, 181] on input "Hal Gay (ADD ON)" at bounding box center [1357, 182] width 173 height 34
click at [1299, 181] on input "Hal Gay (ADD ON)" at bounding box center [1357, 182] width 173 height 34
type input "Hal Gay (ADD ON)"
click at [221, 117] on link "Dashboard" at bounding box center [244, 125] width 87 height 30
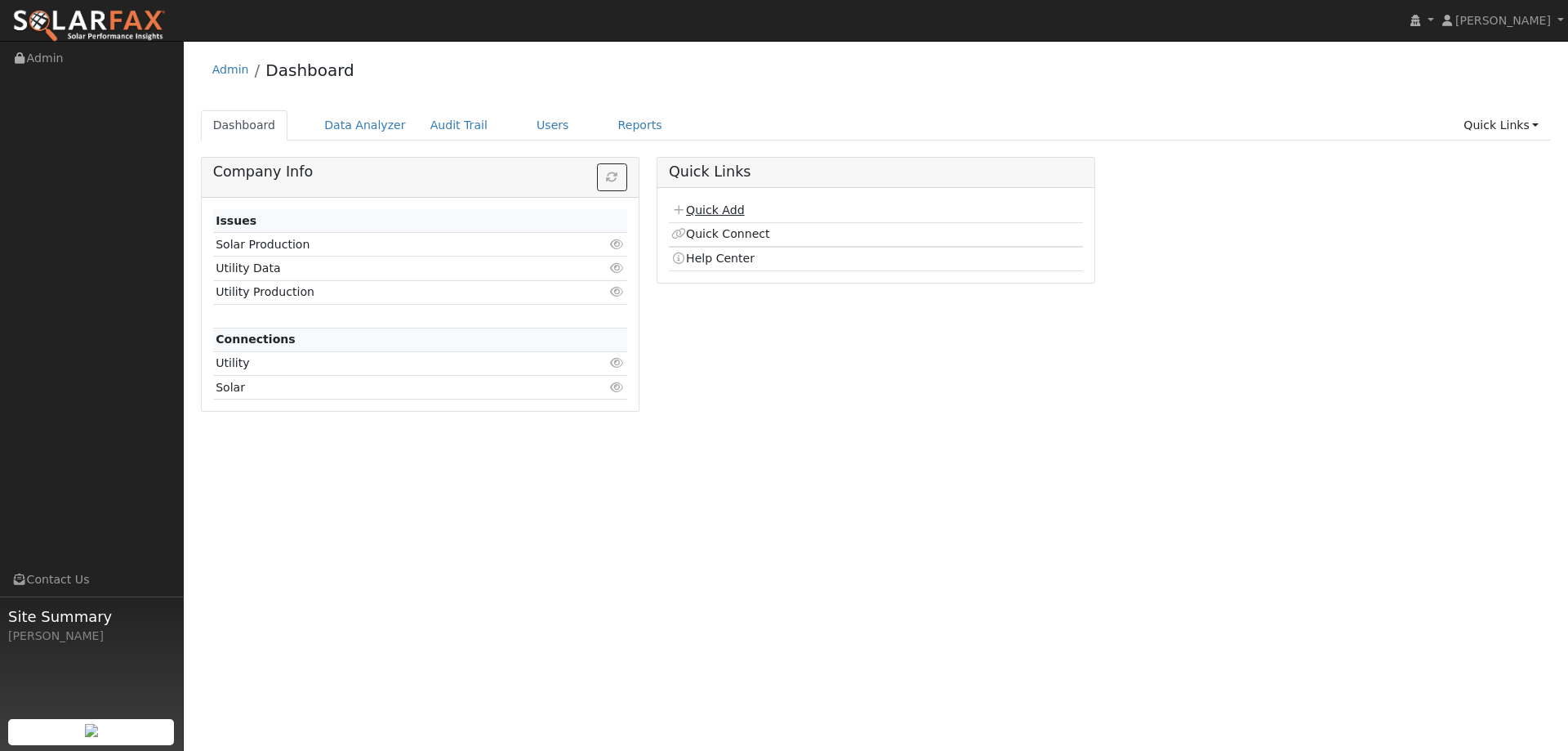
click at [698, 210] on link "Quick Add" at bounding box center [707, 210] width 72 height 13
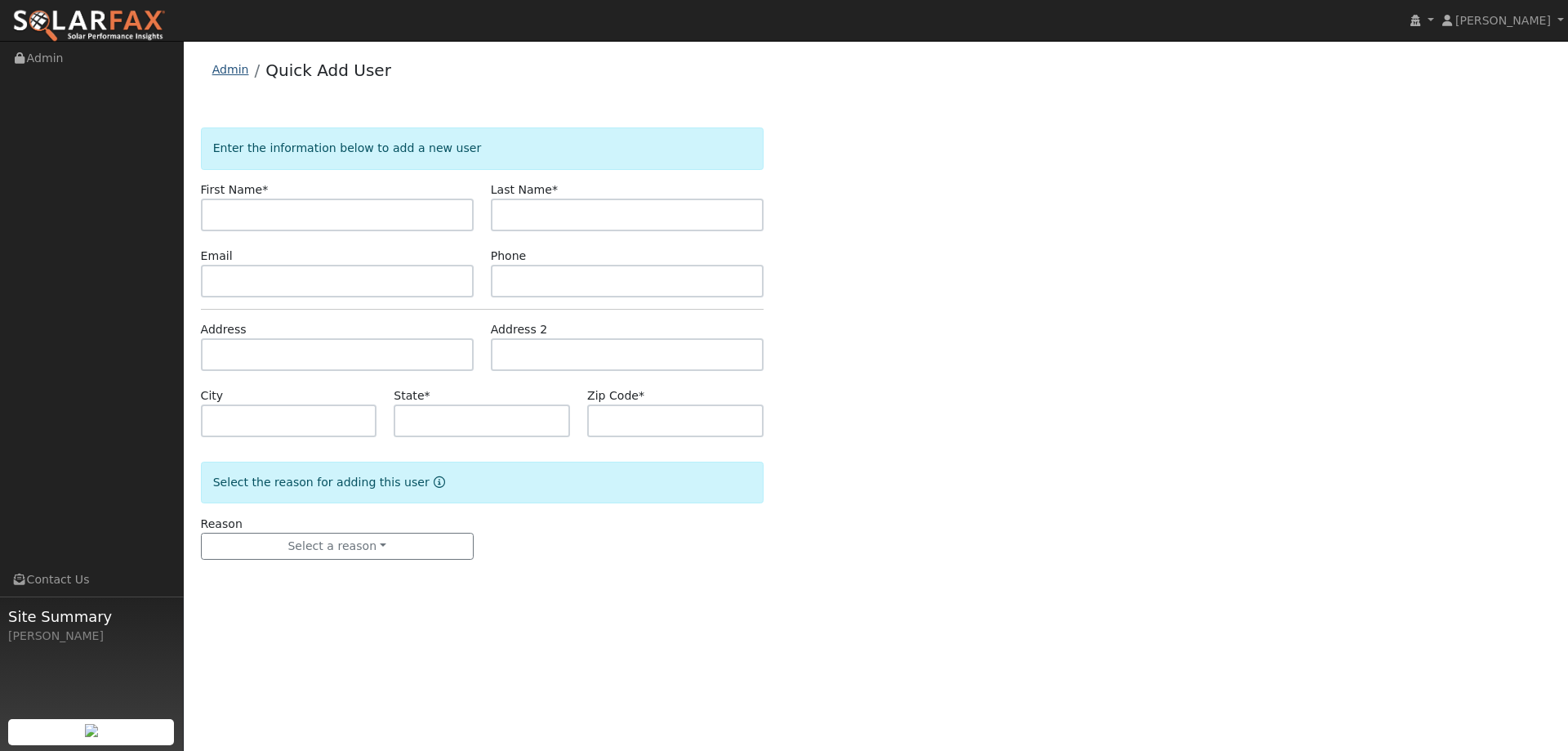
click at [234, 66] on link "Admin" at bounding box center [230, 70] width 37 height 13
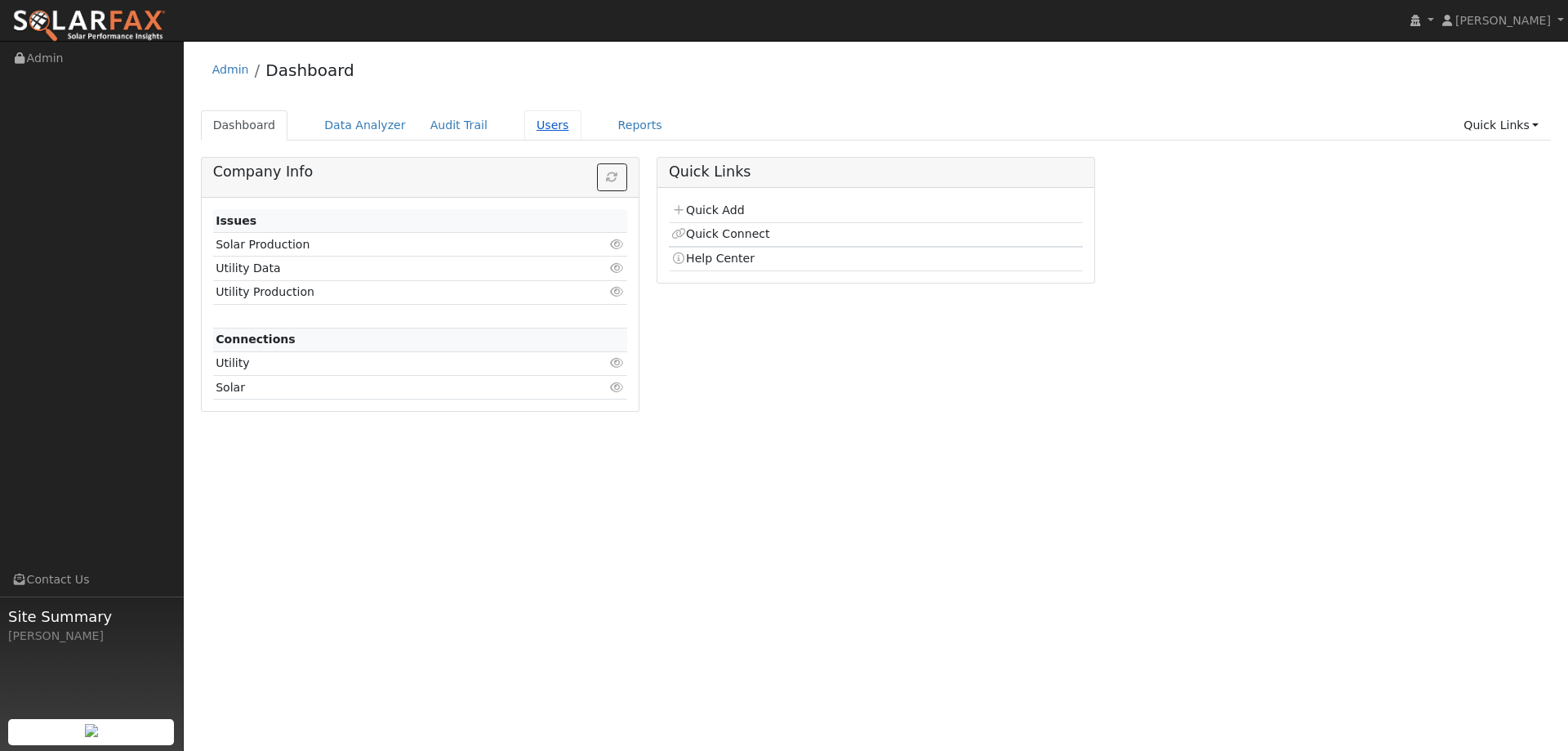
click at [532, 129] on link "Users" at bounding box center [553, 125] width 57 height 30
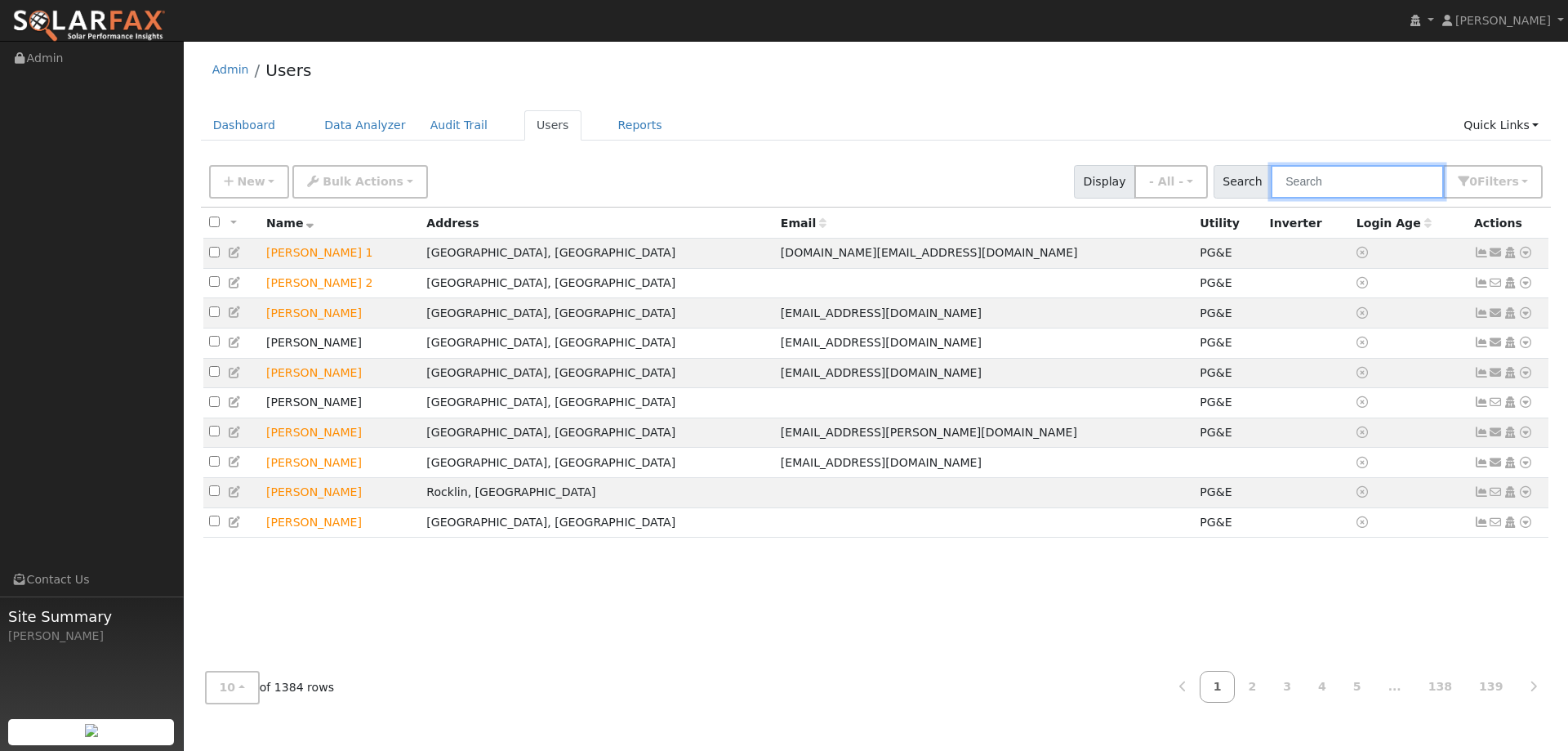
click at [1314, 189] on input "text" at bounding box center [1357, 182] width 173 height 34
paste input "[PERSON_NAME][DEMOGRAPHIC_DATA]"
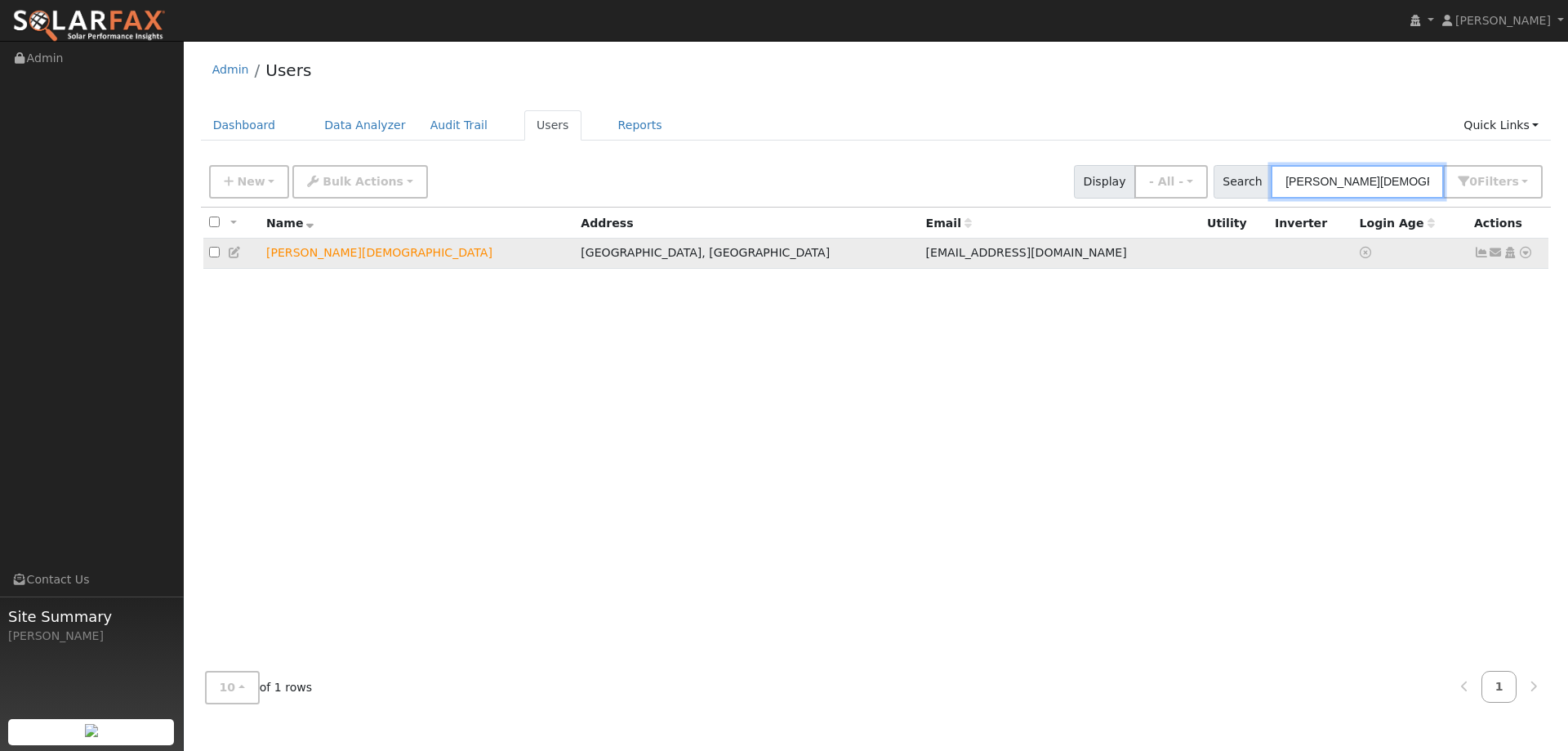
type input "[PERSON_NAME][DEMOGRAPHIC_DATA]"
click at [1524, 253] on icon at bounding box center [1526, 252] width 15 height 11
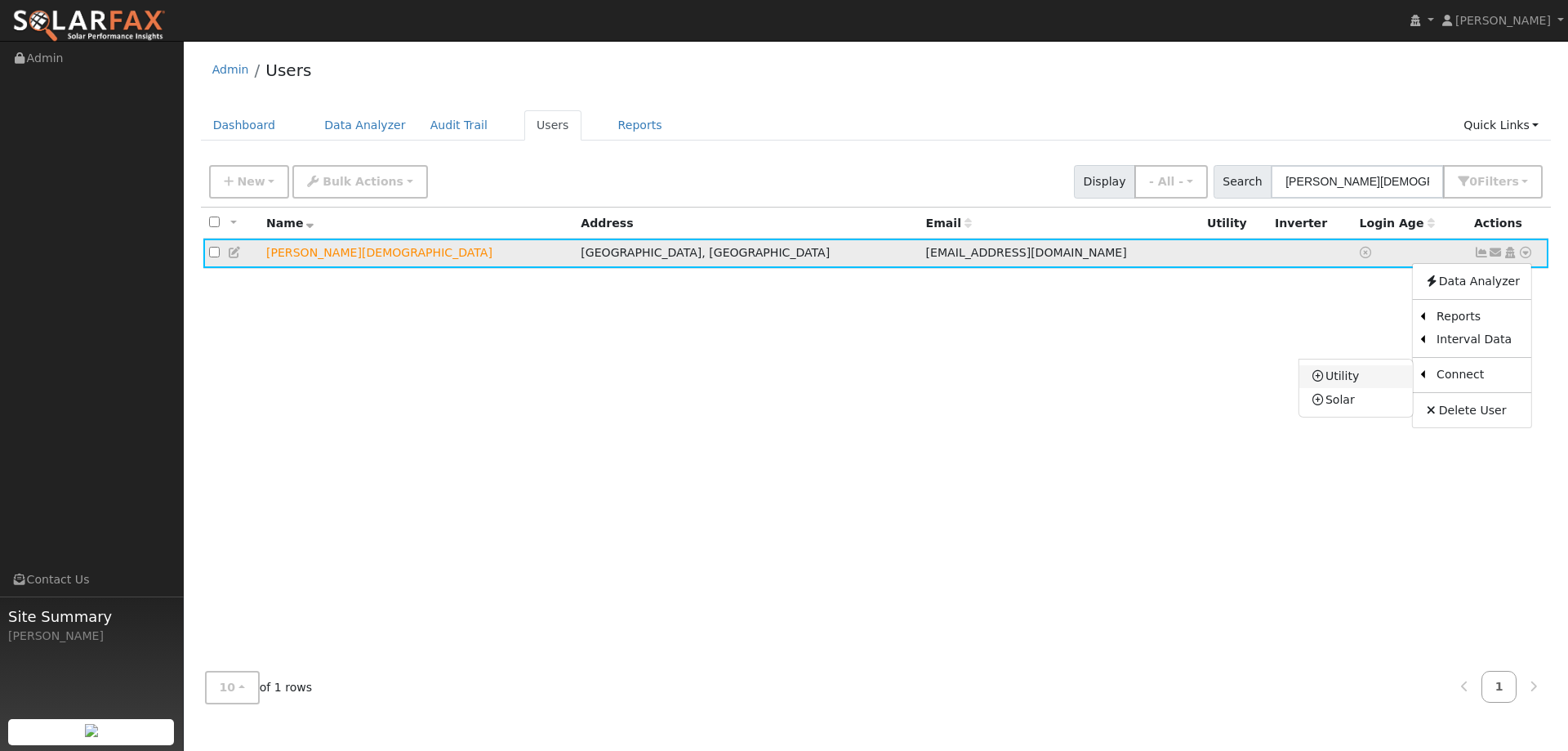
click at [1375, 377] on link "Utility" at bounding box center [1356, 376] width 114 height 23
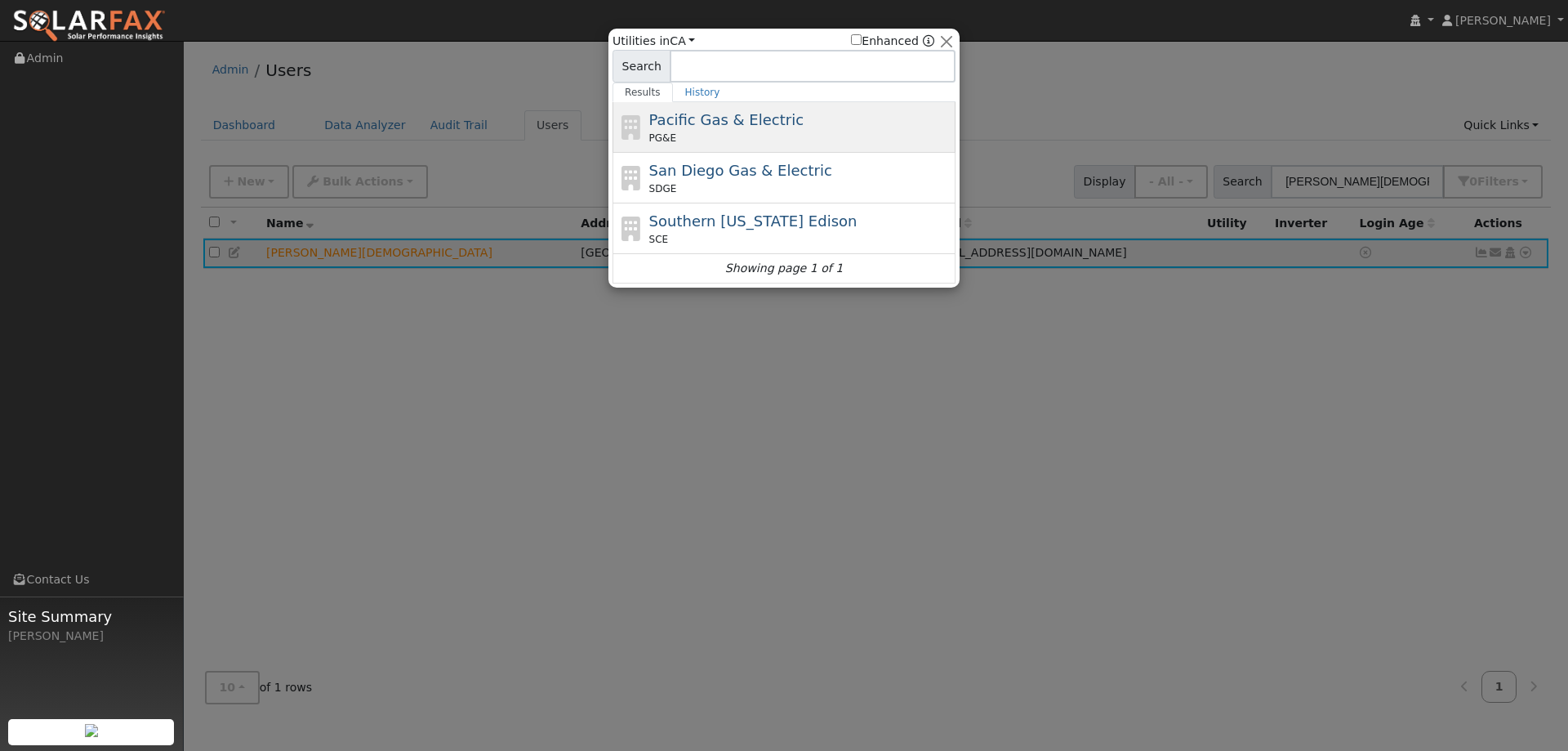
click at [818, 123] on div "Pacific Gas & Electric PG&E" at bounding box center [801, 127] width 303 height 37
